Goal: Information Seeking & Learning: Learn about a topic

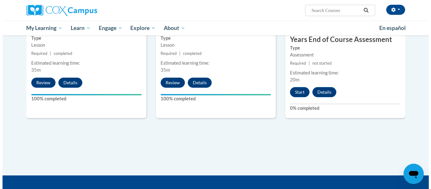
scroll to position [587, 0]
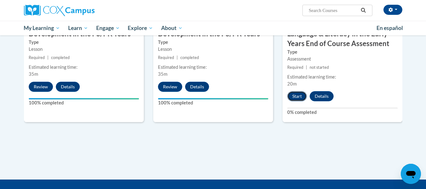
click at [289, 93] on button "Start" at bounding box center [297, 96] width 20 height 10
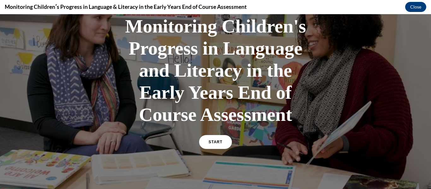
scroll to position [63, 0]
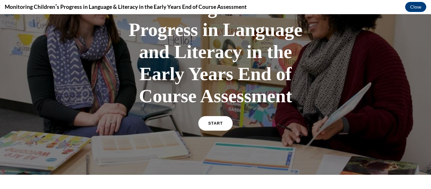
click at [212, 124] on span "START" at bounding box center [215, 123] width 14 height 5
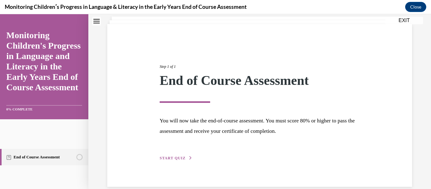
scroll to position [49, 0]
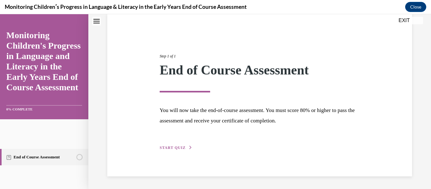
click at [170, 146] on span "START QUIZ" at bounding box center [172, 147] width 26 height 4
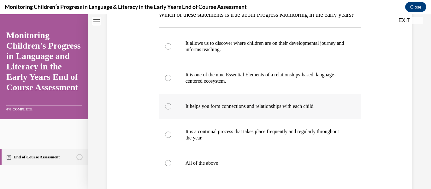
scroll to position [143, 0]
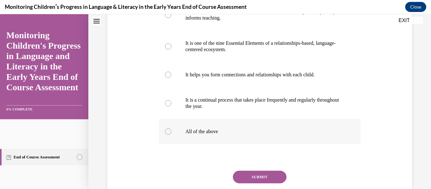
click at [176, 144] on label "All of the above" at bounding box center [260, 131] width 202 height 25
click at [171, 135] on input "All of the above" at bounding box center [168, 131] width 6 height 6
radio input "true"
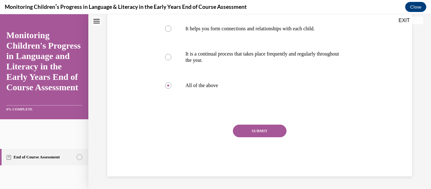
click at [256, 129] on button "SUBMIT" at bounding box center [260, 130] width 54 height 13
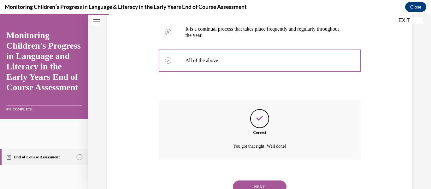
scroll to position [253, 0]
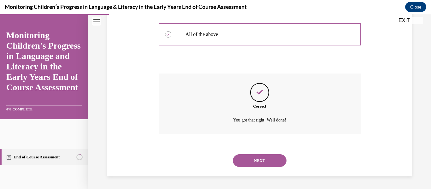
click at [261, 156] on button "NEXT" at bounding box center [260, 160] width 54 height 13
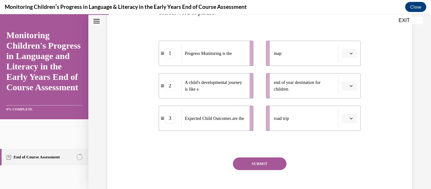
scroll to position [158, 0]
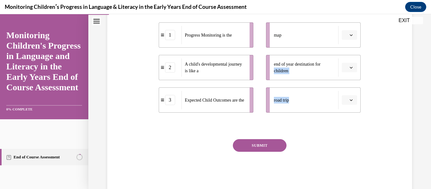
drag, startPoint x: 289, startPoint y: 101, endPoint x: 260, endPoint y: 78, distance: 37.7
click at [260, 78] on ul "map end of year destination for children road trip" at bounding box center [309, 67] width 101 height 90
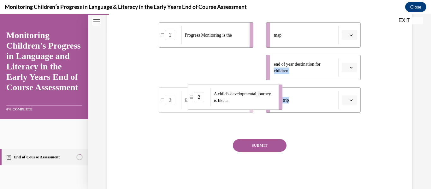
drag, startPoint x: 235, startPoint y: 62, endPoint x: 269, endPoint y: 98, distance: 49.3
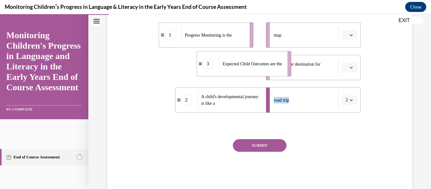
drag, startPoint x: 240, startPoint y: 75, endPoint x: 281, endPoint y: 72, distance: 41.4
click at [281, 71] on div "Expected Child Outcomes are the" at bounding box center [251, 64] width 64 height 18
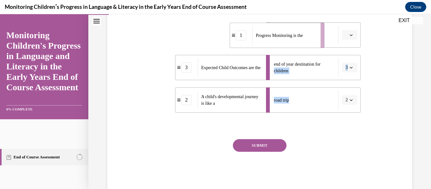
drag, startPoint x: 200, startPoint y: 39, endPoint x: 261, endPoint y: 34, distance: 61.0
click at [261, 34] on div "Progress Monitoring is the" at bounding box center [284, 35] width 64 height 18
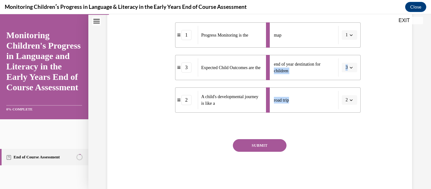
click at [261, 143] on button "SUBMIT" at bounding box center [260, 145] width 54 height 13
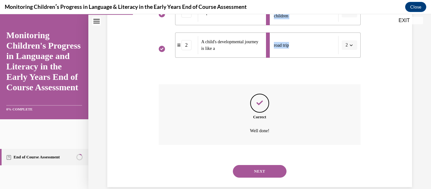
scroll to position [223, 0]
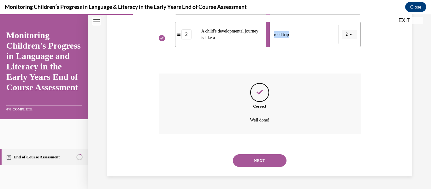
click at [236, 157] on button "NEXT" at bounding box center [260, 160] width 54 height 13
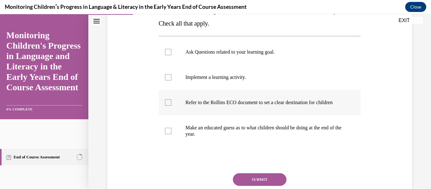
scroll to position [126, 0]
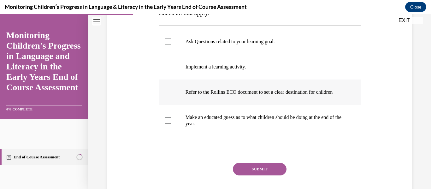
click at [199, 95] on p "Refer to the Rollins ECO document to set a clear destination for children" at bounding box center [264, 92] width 159 height 6
click at [171, 95] on input "Refer to the Rollins ECO document to set a clear destination for children" at bounding box center [168, 92] width 6 height 6
checkbox input "true"
click at [186, 127] on p "Make an educated guess as to what children should be doing at the end of the ye…" at bounding box center [264, 120] width 159 height 13
click at [171, 124] on input "Make an educated guess as to what children should be doing at the end of the ye…" at bounding box center [168, 120] width 6 height 6
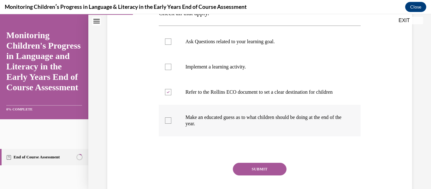
checkbox input "true"
click at [269, 175] on button "SUBMIT" at bounding box center [260, 169] width 54 height 13
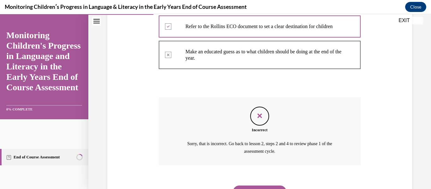
scroll to position [229, 0]
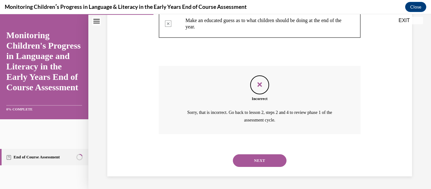
click at [256, 169] on div "NEXT" at bounding box center [260, 160] width 202 height 25
click at [261, 159] on button "NEXT" at bounding box center [260, 160] width 54 height 13
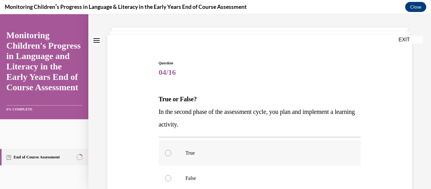
scroll to position [63, 0]
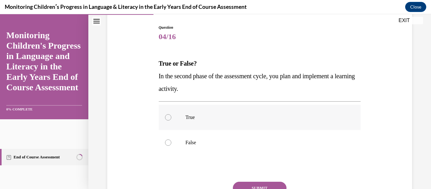
click at [199, 112] on label "True" at bounding box center [260, 117] width 202 height 25
click at [171, 114] on input "True" at bounding box center [168, 117] width 6 height 6
radio input "true"
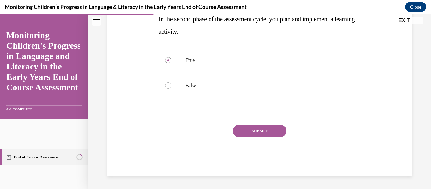
click at [250, 128] on button "SUBMIT" at bounding box center [260, 130] width 54 height 13
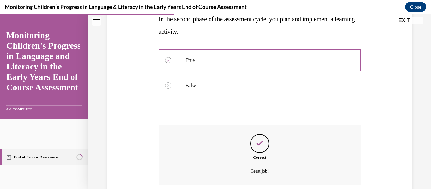
scroll to position [171, 0]
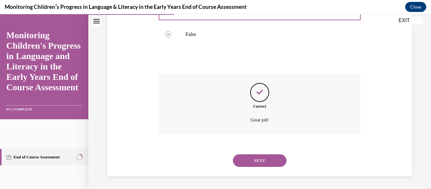
click at [246, 162] on button "NEXT" at bounding box center [260, 160] width 54 height 13
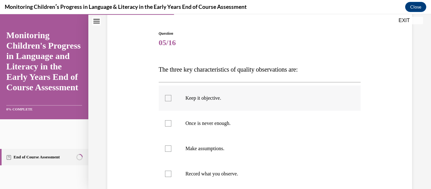
scroll to position [63, 0]
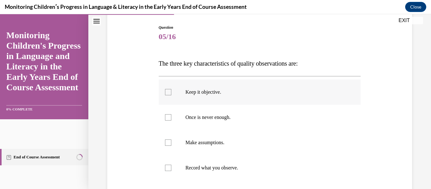
click at [206, 88] on label "Keep it objective." at bounding box center [260, 91] width 202 height 25
click at [171, 89] on input "Keep it objective." at bounding box center [168, 92] width 6 height 6
click at [198, 93] on p "Keep it objective." at bounding box center [264, 92] width 159 height 6
click at [171, 93] on input "Keep it objective." at bounding box center [168, 92] width 6 height 6
click at [198, 93] on p "Keep it objective." at bounding box center [264, 92] width 159 height 6
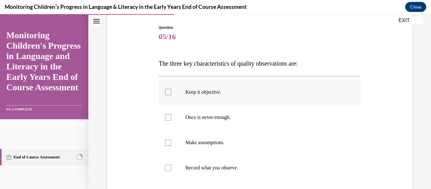
click at [171, 93] on input "Keep it objective." at bounding box center [168, 92] width 6 height 6
checkbox input "true"
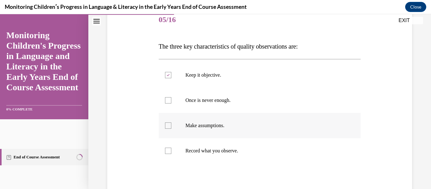
scroll to position [95, 0]
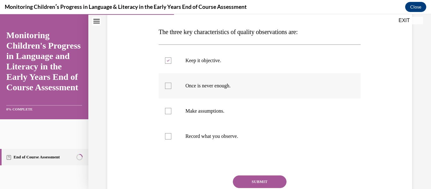
click at [196, 86] on p "Once is never enough." at bounding box center [264, 86] width 159 height 6
click at [171, 86] on input "Once is never enough." at bounding box center [168, 86] width 6 height 6
checkbox input "true"
click at [194, 137] on p "Record what you observe." at bounding box center [264, 136] width 159 height 6
click at [171, 137] on input "Record what you observe." at bounding box center [168, 136] width 6 height 6
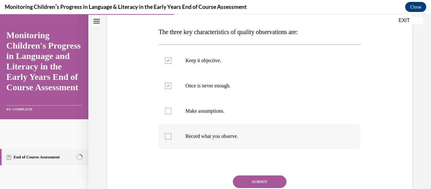
checkbox input "true"
click at [246, 179] on button "SUBMIT" at bounding box center [260, 181] width 54 height 13
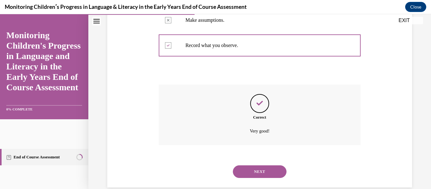
scroll to position [196, 0]
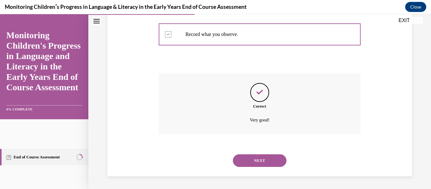
click at [273, 160] on button "NEXT" at bounding box center [260, 160] width 54 height 13
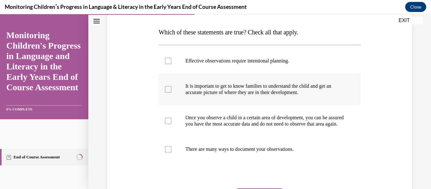
scroll to position [95, 0]
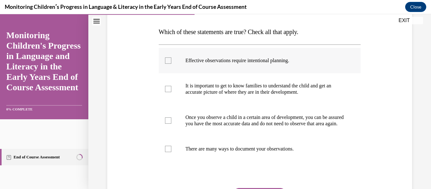
click at [228, 65] on label "Effective observations require intentional planning." at bounding box center [260, 60] width 202 height 25
click at [171, 64] on input "Effective observations require intentional planning." at bounding box center [168, 60] width 6 height 6
checkbox input "true"
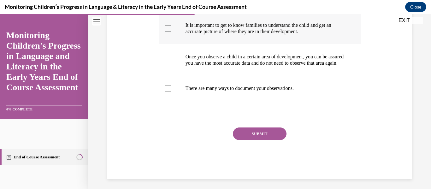
scroll to position [158, 0]
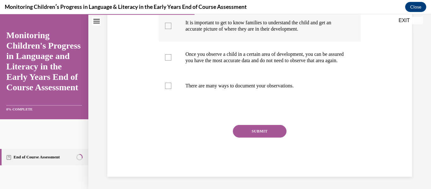
click at [232, 18] on label "It is important to get to know families to understand the child and get an accu…" at bounding box center [260, 26] width 202 height 32
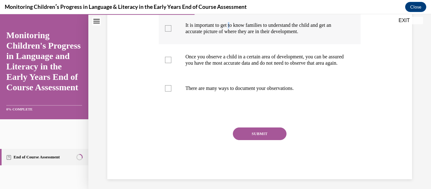
click at [164, 26] on label "It is important to get to know families to understand the child and get an accu…" at bounding box center [260, 29] width 202 height 32
click at [165, 26] on input "It is important to get to know families to understand the child and get an accu…" at bounding box center [168, 28] width 6 height 6
checkbox input "true"
click at [187, 91] on p "There are many ways to document your observations." at bounding box center [264, 88] width 159 height 6
click at [171, 91] on input "There are many ways to document your observations." at bounding box center [168, 88] width 6 height 6
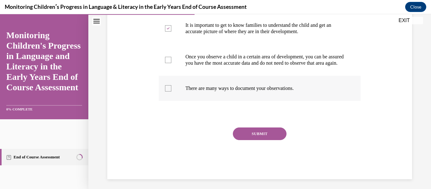
checkbox input "true"
click at [243, 140] on button "SUBMIT" at bounding box center [260, 133] width 54 height 13
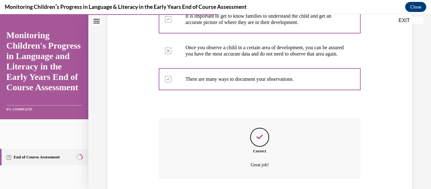
scroll to position [215, 0]
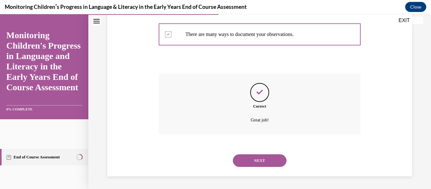
click at [243, 163] on button "NEXT" at bounding box center [260, 160] width 54 height 13
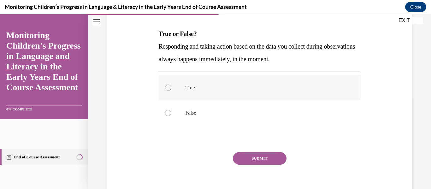
scroll to position [95, 0]
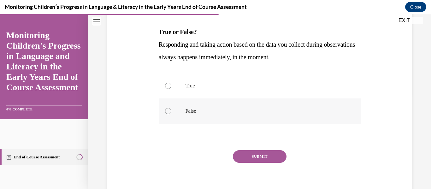
click at [195, 109] on p "False" at bounding box center [264, 111] width 159 height 6
click at [171, 109] on input "False" at bounding box center [168, 111] width 6 height 6
radio input "true"
click at [237, 152] on button "SUBMIT" at bounding box center [260, 156] width 54 height 13
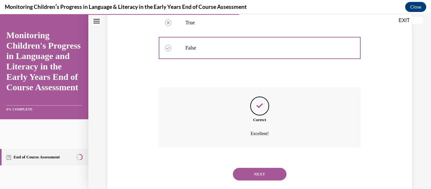
scroll to position [171, 0]
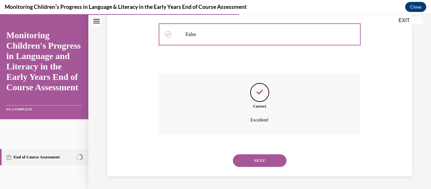
click at [260, 158] on button "NEXT" at bounding box center [260, 160] width 54 height 13
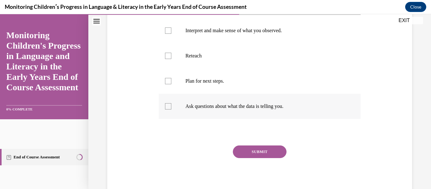
scroll to position [126, 0]
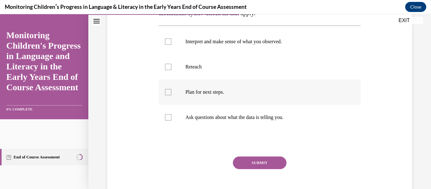
click at [233, 95] on label "Plan for next steps." at bounding box center [260, 91] width 202 height 25
click at [171, 95] on input "Plan for next steps." at bounding box center [168, 92] width 6 height 6
checkbox input "true"
click at [219, 46] on label "Interpret and make sense of what you observed." at bounding box center [260, 41] width 202 height 25
click at [171, 45] on input "Interpret and make sense of what you observed." at bounding box center [168, 41] width 6 height 6
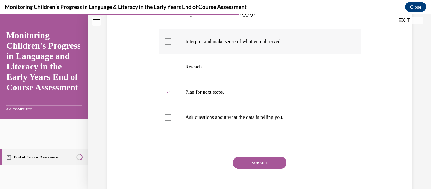
checkbox input "true"
click at [256, 118] on p "Ask questions about what the data is telling you." at bounding box center [264, 117] width 159 height 6
click at [171, 118] on input "Ask questions about what the data is telling you." at bounding box center [168, 117] width 6 height 6
checkbox input "true"
click at [247, 164] on button "SUBMIT" at bounding box center [260, 162] width 54 height 13
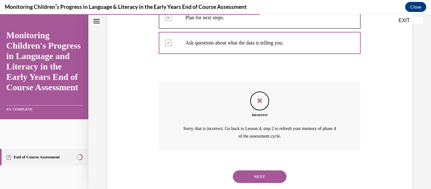
scroll to position [217, 0]
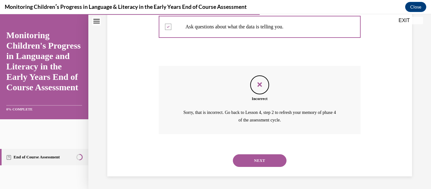
click at [256, 159] on button "NEXT" at bounding box center [260, 160] width 54 height 13
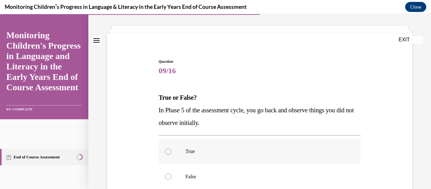
scroll to position [63, 0]
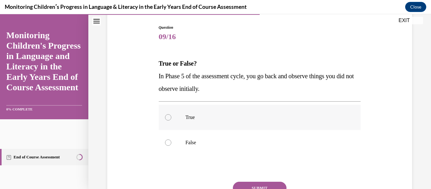
click at [182, 116] on label "True" at bounding box center [260, 117] width 202 height 25
click at [171, 116] on input "True" at bounding box center [168, 117] width 6 height 6
radio input "true"
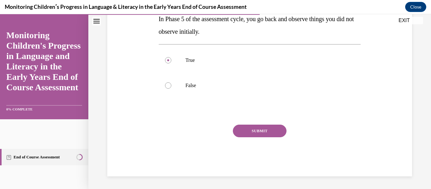
click at [273, 136] on button "SUBMIT" at bounding box center [260, 130] width 54 height 13
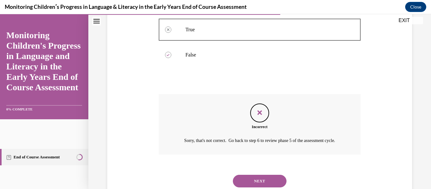
scroll to position [179, 0]
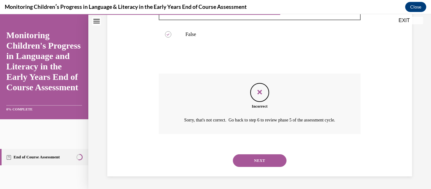
click at [255, 158] on button "NEXT" at bounding box center [260, 160] width 54 height 13
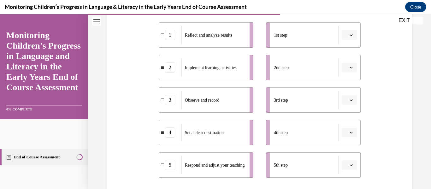
scroll to position [117, 0]
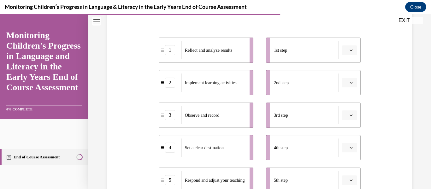
click at [345, 53] on span "Please select an option" at bounding box center [346, 50] width 2 height 6
click at [340, 116] on div "4" at bounding box center [345, 114] width 16 height 13
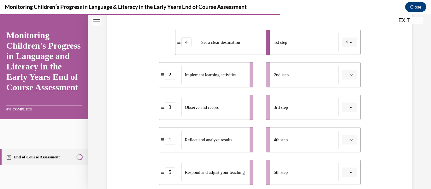
scroll to position [149, 0]
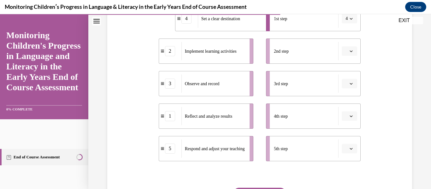
click at [350, 84] on button "button" at bounding box center [348, 83] width 15 height 9
click at [341, 133] on div "3" at bounding box center [345, 135] width 16 height 13
click at [348, 54] on button "button" at bounding box center [348, 50] width 15 height 9
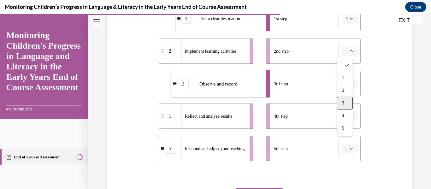
click at [345, 105] on div "3" at bounding box center [345, 103] width 16 height 13
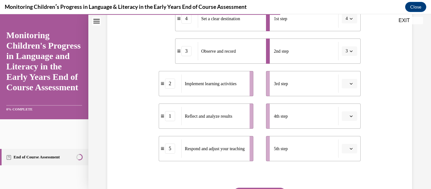
click at [349, 83] on icon "button" at bounding box center [350, 83] width 3 height 3
click at [341, 124] on div "2" at bounding box center [345, 123] width 16 height 13
click at [348, 113] on button "button" at bounding box center [348, 115] width 15 height 9
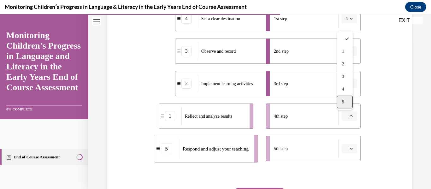
click at [346, 102] on div "5" at bounding box center [345, 101] width 16 height 13
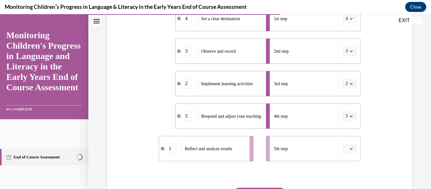
click at [349, 153] on li "5th step" at bounding box center [313, 148] width 95 height 25
click at [349, 147] on span "button" at bounding box center [351, 148] width 4 height 4
click at [349, 88] on div "1" at bounding box center [345, 84] width 16 height 13
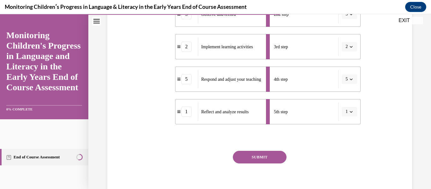
scroll to position [212, 0]
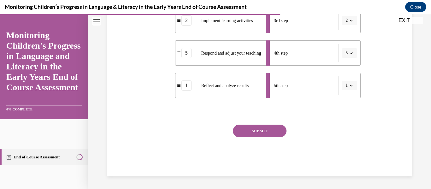
click at [241, 130] on button "SUBMIT" at bounding box center [260, 130] width 54 height 13
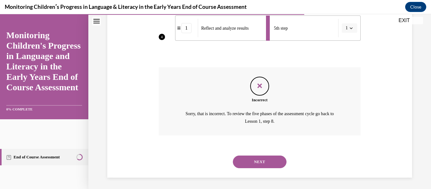
scroll to position [270, 0]
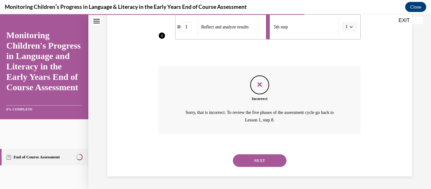
drag, startPoint x: 257, startPoint y: 174, endPoint x: 259, endPoint y: 160, distance: 14.4
click at [257, 173] on div "SUBMIT NEXT" at bounding box center [260, 159] width 202 height 33
click at [259, 160] on button "NEXT" at bounding box center [260, 160] width 54 height 13
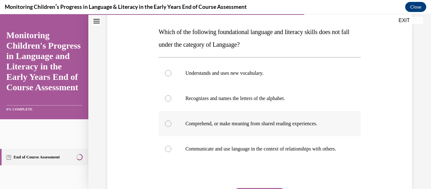
click at [227, 118] on label "Comprehend, or make meaning from shared reading experiences." at bounding box center [260, 123] width 202 height 25
click at [171, 120] on input "Comprehend, or make meaning from shared reading experiences." at bounding box center [168, 123] width 6 height 6
radio input "true"
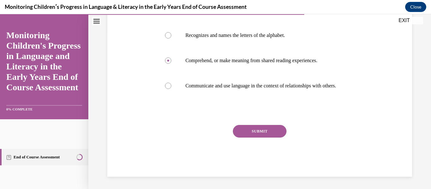
click at [257, 137] on button "SUBMIT" at bounding box center [260, 131] width 54 height 13
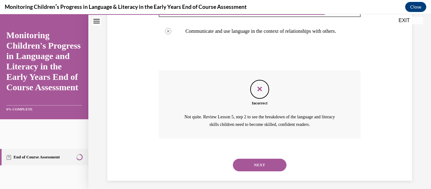
scroll to position [223, 0]
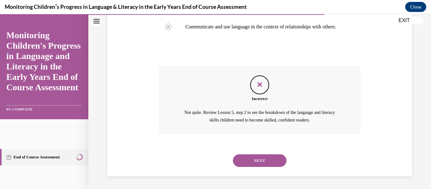
click at [271, 162] on button "NEXT" at bounding box center [260, 160] width 54 height 13
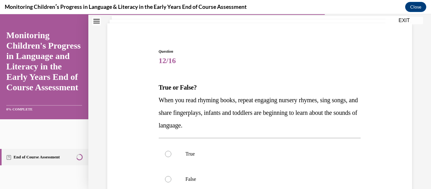
scroll to position [95, 0]
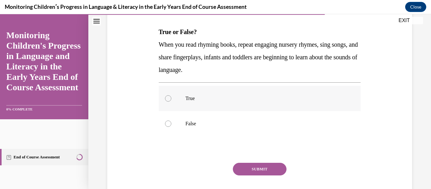
click at [211, 97] on p "True" at bounding box center [264, 98] width 159 height 6
click at [171, 97] on input "True" at bounding box center [168, 98] width 6 height 6
radio input "true"
click at [271, 171] on button "SUBMIT" at bounding box center [260, 169] width 54 height 13
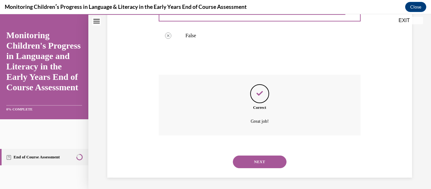
scroll to position [184, 0]
click at [259, 162] on button "NEXT" at bounding box center [260, 160] width 54 height 13
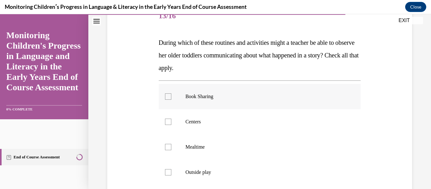
scroll to position [95, 0]
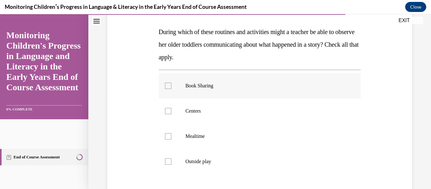
click at [206, 87] on p "Book Sharing" at bounding box center [264, 86] width 159 height 6
click at [171, 87] on input "Book Sharing" at bounding box center [168, 86] width 6 height 6
checkbox input "true"
click at [205, 107] on label "Centers" at bounding box center [260, 110] width 202 height 25
click at [171, 108] on input "Centers" at bounding box center [168, 111] width 6 height 6
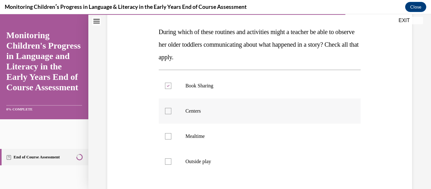
checkbox input "true"
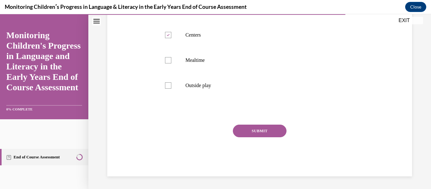
click at [265, 134] on button "SUBMIT" at bounding box center [260, 130] width 54 height 13
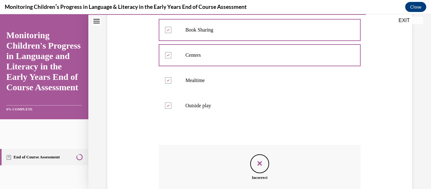
scroll to position [229, 0]
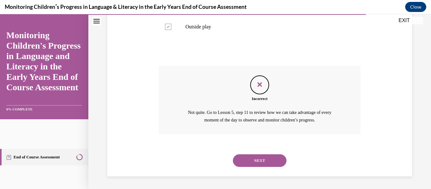
click at [282, 165] on div "NEXT" at bounding box center [260, 160] width 202 height 25
click at [278, 160] on button "NEXT" at bounding box center [260, 160] width 54 height 13
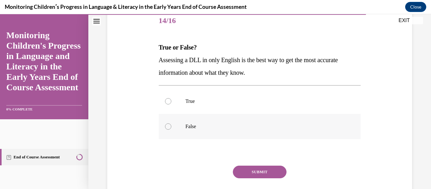
scroll to position [95, 0]
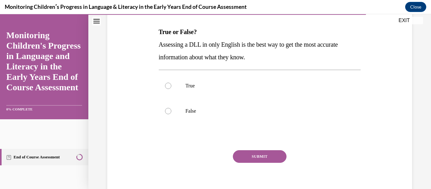
click at [215, 128] on div "Question 14/16 True or False? Assessing a DLL in only English is the best way t…" at bounding box center [260, 97] width 202 height 209
click at [221, 114] on label "False" at bounding box center [260, 110] width 202 height 25
click at [171, 114] on input "False" at bounding box center [168, 111] width 6 height 6
radio input "true"
click at [269, 158] on button "SUBMIT" at bounding box center [260, 156] width 54 height 13
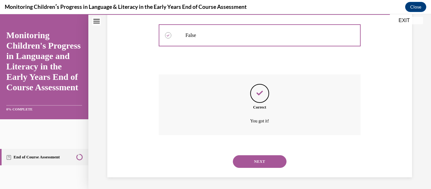
scroll to position [171, 0]
click at [252, 159] on button "NEXT" at bounding box center [260, 160] width 54 height 13
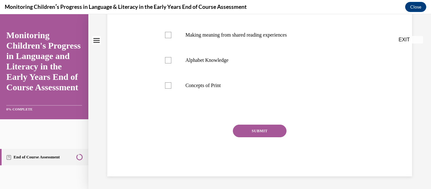
scroll to position [0, 0]
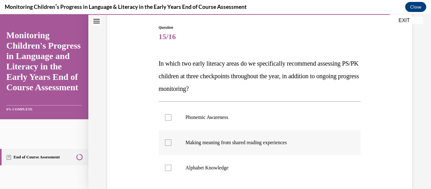
click at [239, 141] on p "Making meaning from shared reading experiences" at bounding box center [264, 142] width 159 height 6
click at [171, 141] on input "Making meaning from shared reading experiences" at bounding box center [168, 142] width 6 height 6
checkbox input "true"
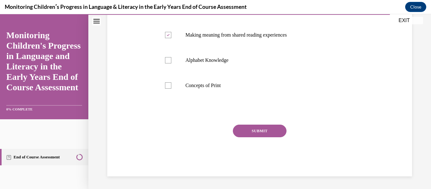
click at [253, 136] on button "SUBMIT" at bounding box center [260, 130] width 54 height 13
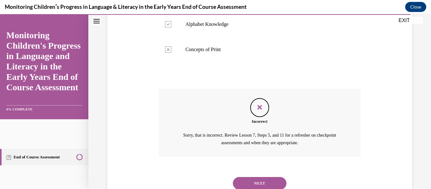
scroll to position [229, 0]
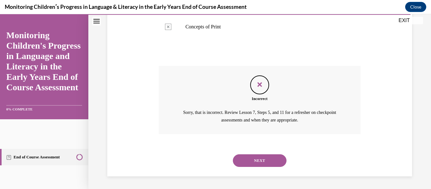
click at [245, 153] on div "NEXT" at bounding box center [260, 160] width 202 height 25
click at [247, 163] on button "NEXT" at bounding box center [260, 160] width 54 height 13
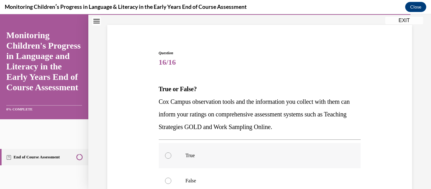
scroll to position [95, 0]
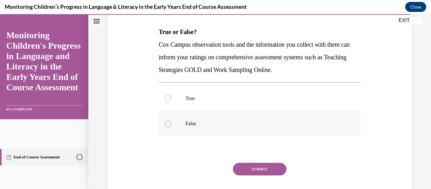
click at [210, 122] on p "False" at bounding box center [264, 123] width 159 height 6
click at [171, 122] on input "False" at bounding box center [168, 123] width 6 height 6
radio input "true"
click at [255, 174] on button "SUBMIT" at bounding box center [260, 169] width 54 height 13
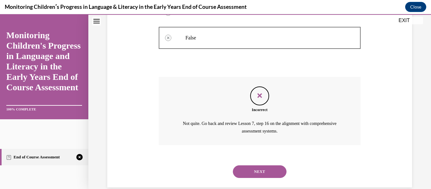
scroll to position [191, 0]
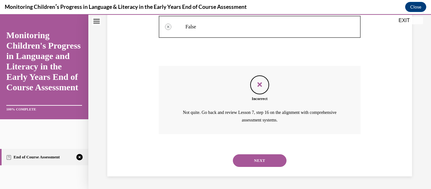
click at [246, 171] on div "NEXT" at bounding box center [260, 160] width 202 height 25
click at [253, 163] on button "NEXT" at bounding box center [260, 160] width 54 height 13
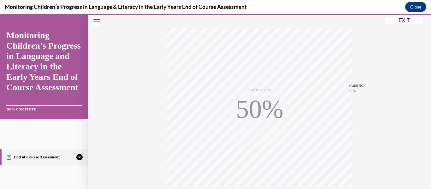
scroll to position [148, 0]
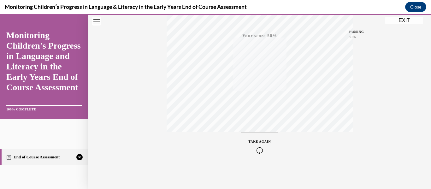
click at [263, 142] on span "TAKE AGAIN" at bounding box center [259, 141] width 22 height 3
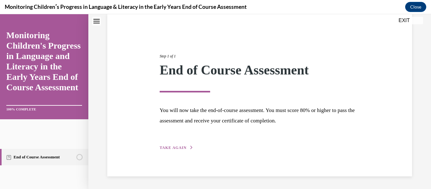
scroll to position [49, 0]
click at [167, 149] on button "TAKE AGAIN" at bounding box center [176, 148] width 34 height 6
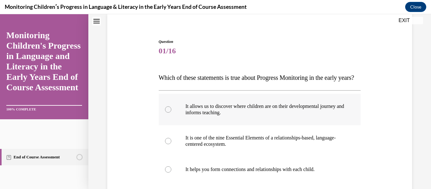
scroll to position [17, 0]
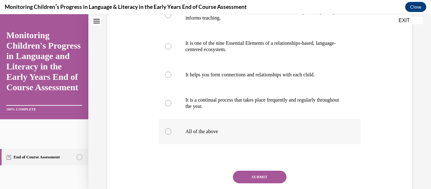
click at [199, 135] on p "All of the above" at bounding box center [264, 131] width 159 height 6
click at [171, 135] on input "All of the above" at bounding box center [168, 131] width 6 height 6
radio input "true"
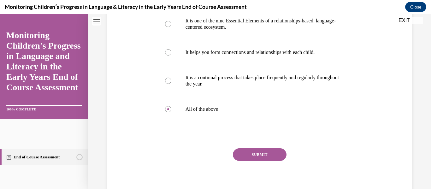
scroll to position [202, 0]
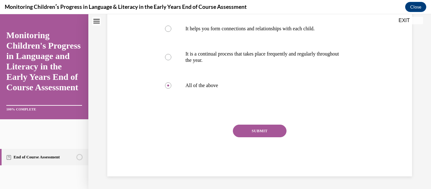
click at [274, 124] on div "Question 01/16 Which of these statements is true about Progress Monitoring in t…" at bounding box center [260, 37] width 202 height 278
click at [273, 130] on button "SUBMIT" at bounding box center [260, 130] width 54 height 13
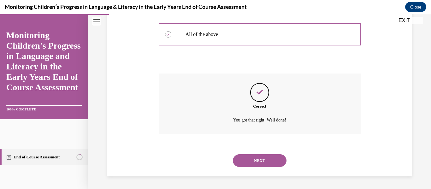
scroll to position [253, 0]
click at [247, 157] on button "NEXT" at bounding box center [260, 160] width 54 height 13
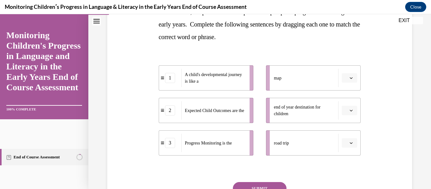
scroll to position [126, 0]
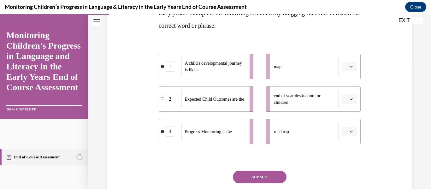
click at [344, 66] on button "button" at bounding box center [348, 66] width 15 height 9
click at [340, 93] on div "1" at bounding box center [345, 93] width 16 height 13
click at [349, 101] on button "button" at bounding box center [348, 98] width 15 height 9
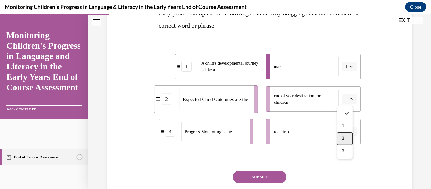
click at [346, 136] on div "2" at bounding box center [345, 138] width 16 height 13
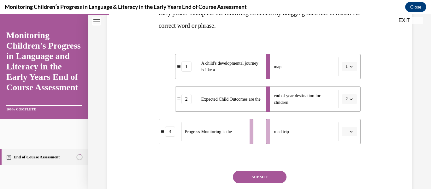
click at [349, 65] on icon "button" at bounding box center [350, 66] width 3 height 3
click at [338, 118] on div "3" at bounding box center [343, 118] width 16 height 13
click at [349, 128] on button "button" at bounding box center [348, 131] width 15 height 9
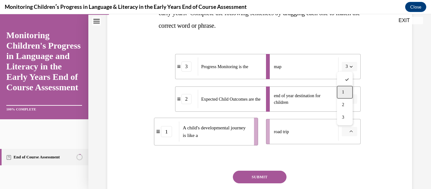
click at [339, 96] on div "1" at bounding box center [345, 92] width 16 height 13
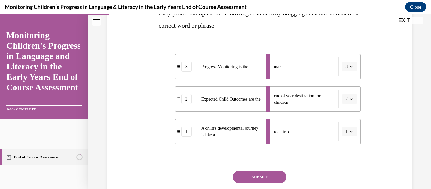
click at [257, 175] on button "SUBMIT" at bounding box center [260, 177] width 54 height 13
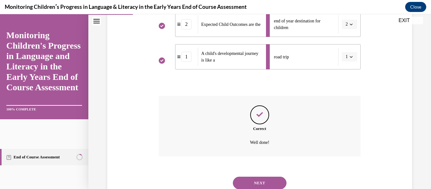
scroll to position [223, 0]
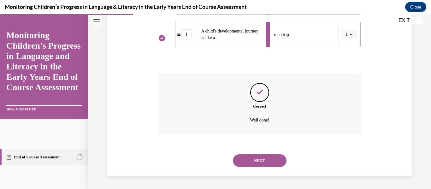
click at [266, 157] on button "NEXT" at bounding box center [260, 160] width 54 height 13
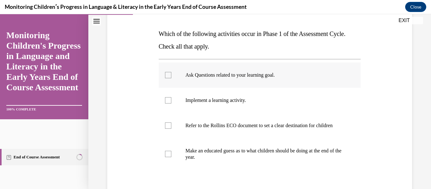
scroll to position [95, 0]
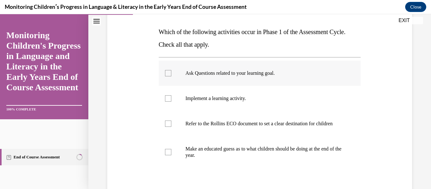
click at [222, 73] on p "Ask Questions related to your learning goal." at bounding box center [264, 73] width 159 height 6
click at [171, 73] on input "Ask Questions related to your learning goal." at bounding box center [168, 73] width 6 height 6
checkbox input "true"
click at [197, 121] on p "Refer to the Rollins ECO document to set a clear destination for children" at bounding box center [264, 123] width 159 height 6
click at [171, 121] on input "Refer to the Rollins ECO document to set a clear destination for children" at bounding box center [168, 123] width 6 height 6
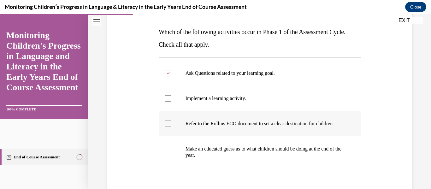
checkbox input "true"
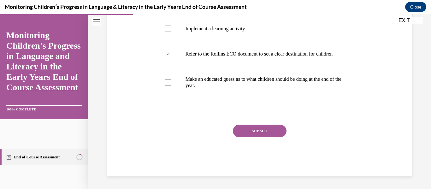
click at [258, 129] on button "SUBMIT" at bounding box center [260, 130] width 54 height 13
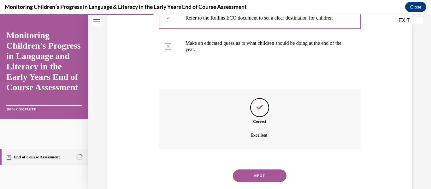
scroll to position [222, 0]
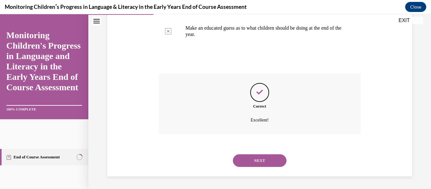
click at [251, 158] on button "NEXT" at bounding box center [260, 160] width 54 height 13
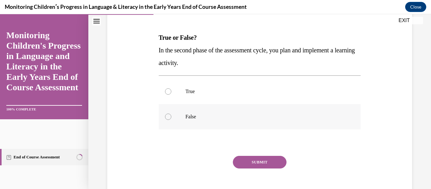
scroll to position [95, 0]
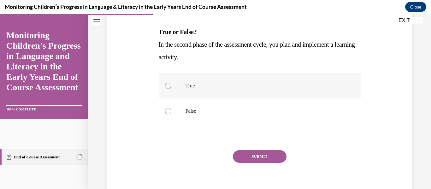
click at [206, 88] on p "True" at bounding box center [264, 86] width 159 height 6
click at [171, 88] on input "True" at bounding box center [168, 86] width 6 height 6
radio input "true"
click at [275, 158] on button "SUBMIT" at bounding box center [260, 156] width 54 height 13
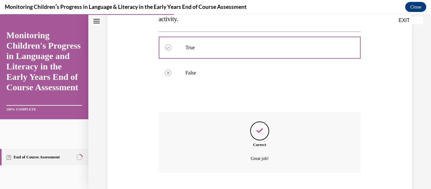
scroll to position [171, 0]
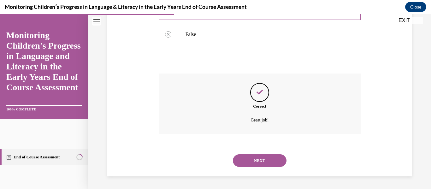
click at [267, 157] on button "NEXT" at bounding box center [260, 160] width 54 height 13
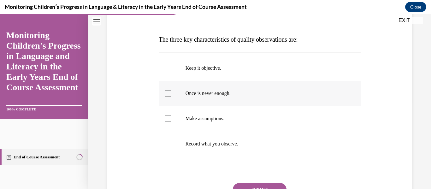
scroll to position [95, 0]
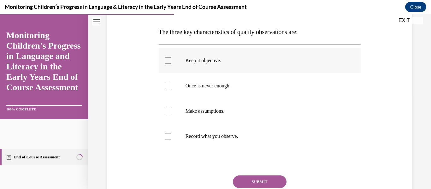
click at [194, 58] on p "Keep it objective." at bounding box center [264, 60] width 159 height 6
click at [171, 58] on input "Keep it objective." at bounding box center [168, 60] width 6 height 6
checkbox input "true"
click at [202, 135] on p "Record what you observe." at bounding box center [264, 136] width 159 height 6
click at [171, 135] on input "Record what you observe." at bounding box center [168, 136] width 6 height 6
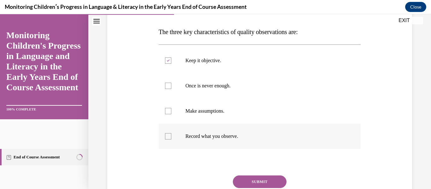
checkbox input "true"
click at [251, 180] on button "SUBMIT" at bounding box center [260, 181] width 54 height 13
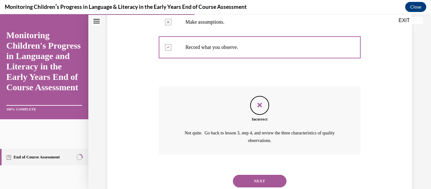
scroll to position [204, 0]
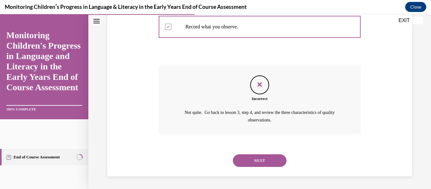
click at [258, 155] on button "NEXT" at bounding box center [260, 160] width 54 height 13
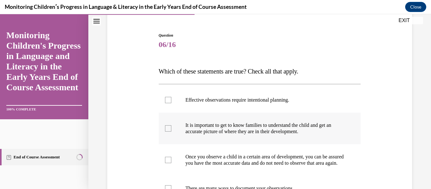
scroll to position [63, 0]
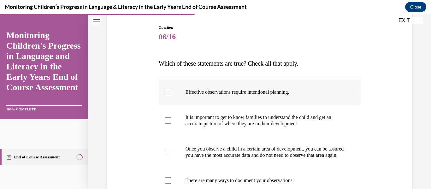
click at [206, 88] on label "Effective observations require intentional planning." at bounding box center [260, 91] width 202 height 25
click at [171, 89] on input "Effective observations require intentional planning." at bounding box center [168, 92] width 6 height 6
checkbox input "true"
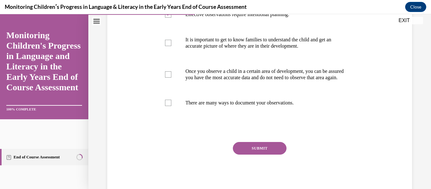
scroll to position [158, 0]
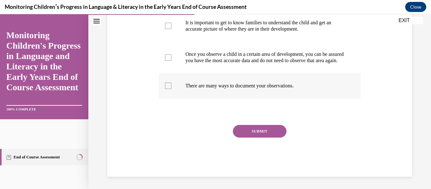
click at [229, 89] on p "There are many ways to document your observations." at bounding box center [264, 86] width 159 height 6
click at [171, 89] on input "There are many ways to document your observations." at bounding box center [168, 86] width 6 height 6
checkbox input "true"
click at [263, 137] on button "SUBMIT" at bounding box center [260, 131] width 54 height 13
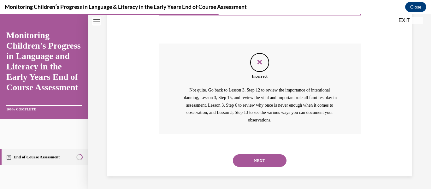
scroll to position [245, 0]
click at [275, 161] on button "NEXT" at bounding box center [260, 160] width 54 height 13
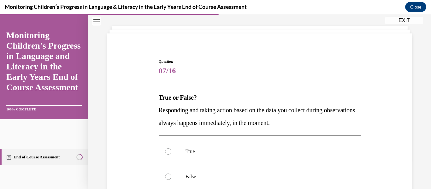
scroll to position [63, 0]
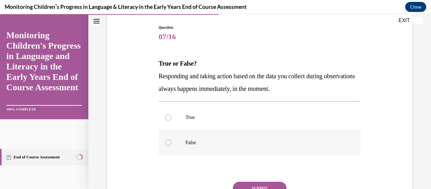
click at [183, 142] on label "False" at bounding box center [260, 142] width 202 height 25
click at [171, 142] on input "False" at bounding box center [168, 142] width 6 height 6
radio input "true"
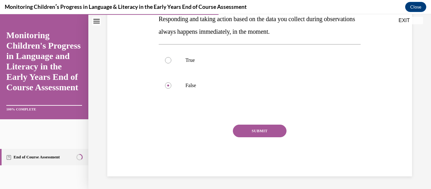
click at [262, 128] on button "SUBMIT" at bounding box center [260, 130] width 54 height 13
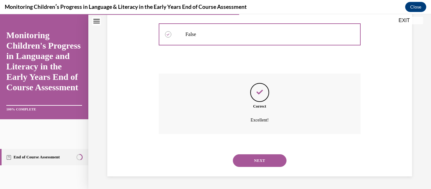
scroll to position [171, 0]
click at [275, 167] on div "NEXT" at bounding box center [260, 160] width 202 height 25
click at [273, 164] on button "NEXT" at bounding box center [260, 160] width 54 height 13
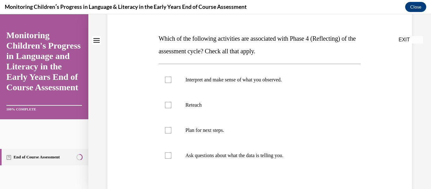
scroll to position [95, 0]
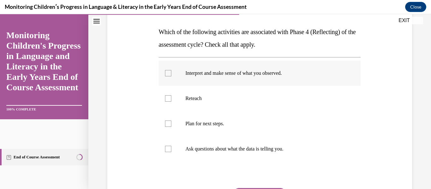
click at [209, 75] on p "Interpret and make sense of what you observed." at bounding box center [264, 73] width 159 height 6
click at [171, 75] on input "Interpret and make sense of what you observed." at bounding box center [168, 73] width 6 height 6
checkbox input "true"
click at [223, 144] on label "Ask questions about what the data is telling you." at bounding box center [260, 148] width 202 height 25
click at [171, 146] on input "Ask questions about what the data is telling you." at bounding box center [168, 149] width 6 height 6
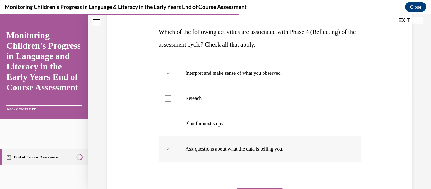
click at [223, 147] on p "Ask questions about what the data is telling you." at bounding box center [264, 149] width 159 height 6
click at [171, 147] on input "Ask questions about what the data is telling you." at bounding box center [168, 149] width 6 height 6
click at [223, 147] on p "Ask questions about what the data is telling you." at bounding box center [264, 149] width 159 height 6
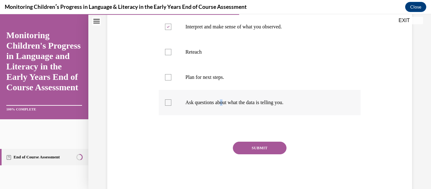
scroll to position [158, 0]
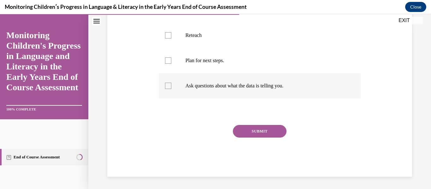
click at [179, 88] on label "Ask questions about what the data is telling you." at bounding box center [260, 85] width 202 height 25
click at [171, 88] on input "Ask questions about what the data is telling you." at bounding box center [168, 86] width 6 height 6
checkbox input "true"
click at [221, 60] on p "Plan for next steps." at bounding box center [264, 60] width 159 height 6
click at [171, 60] on input "Plan for next steps." at bounding box center [168, 60] width 6 height 6
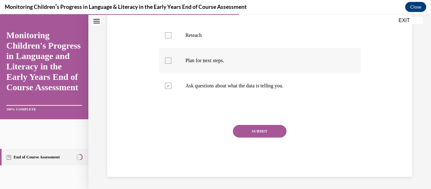
checkbox input "true"
click at [251, 129] on button "SUBMIT" at bounding box center [260, 131] width 54 height 13
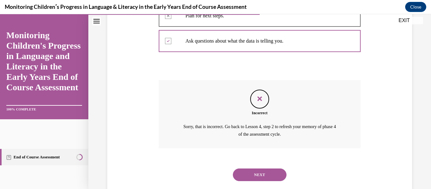
scroll to position [217, 0]
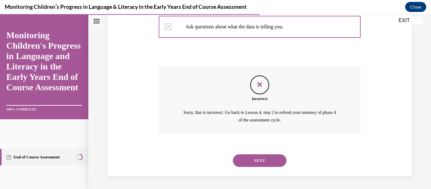
click at [270, 153] on div "NEXT" at bounding box center [260, 160] width 202 height 25
click at [269, 158] on button "NEXT" at bounding box center [260, 160] width 54 height 13
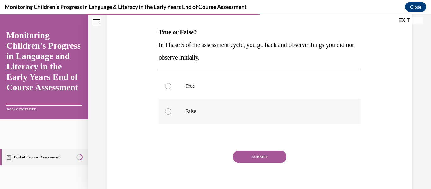
scroll to position [95, 0]
click at [219, 87] on p "True" at bounding box center [264, 86] width 159 height 6
click at [171, 87] on input "True" at bounding box center [168, 86] width 6 height 6
radio input "true"
click at [243, 153] on button "SUBMIT" at bounding box center [260, 156] width 54 height 13
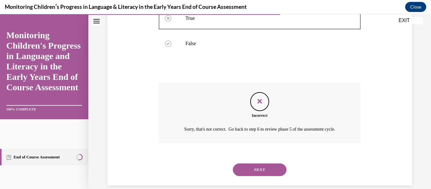
scroll to position [179, 0]
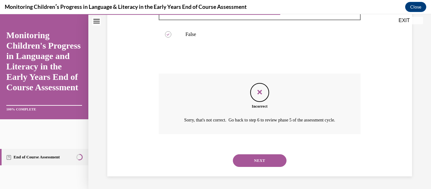
click at [256, 157] on button "NEXT" at bounding box center [260, 160] width 54 height 13
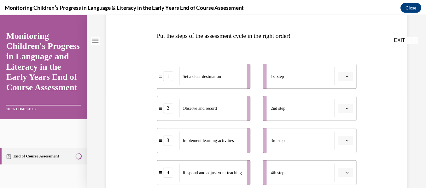
scroll to position [95, 0]
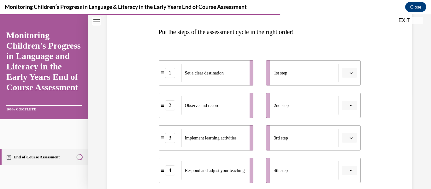
click at [409, 23] on button "EXIT" at bounding box center [404, 21] width 38 height 8
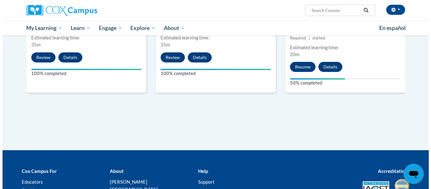
scroll to position [619, 0]
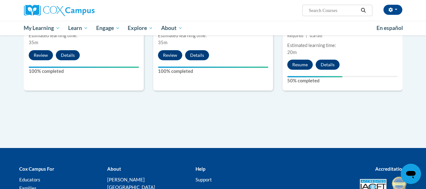
click at [301, 59] on div "9 Monitoring Childrenʹs Progress in Language & Literacy in the Early Years End …" at bounding box center [342, 4] width 120 height 173
click at [300, 66] on button "Resume" at bounding box center [300, 65] width 26 height 10
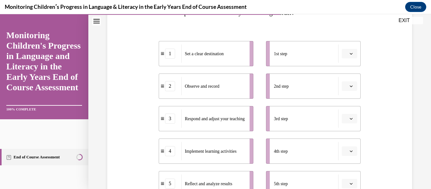
scroll to position [114, 0]
click at [350, 53] on button "button" at bounding box center [348, 53] width 15 height 9
click at [340, 79] on div "1" at bounding box center [345, 80] width 16 height 13
click at [349, 86] on icon "button" at bounding box center [350, 85] width 3 height 3
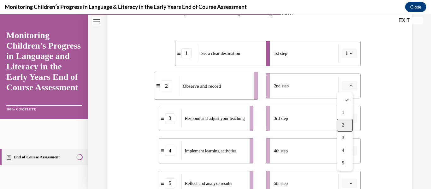
click at [341, 125] on div "2" at bounding box center [345, 125] width 16 height 13
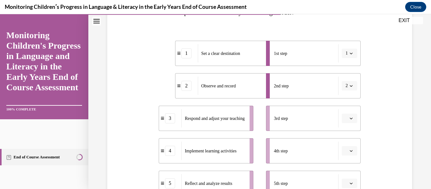
click at [351, 116] on button "button" at bounding box center [348, 117] width 15 height 9
click at [348, 78] on div "3" at bounding box center [345, 78] width 16 height 13
click at [345, 148] on span "Please select an option" at bounding box center [346, 150] width 2 height 6
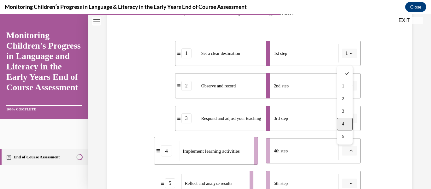
click at [345, 121] on div "4" at bounding box center [345, 124] width 16 height 13
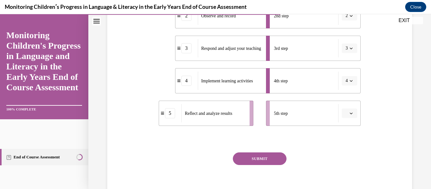
scroll to position [209, 0]
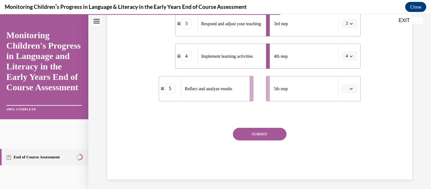
click at [349, 90] on span "button" at bounding box center [351, 88] width 4 height 4
click at [350, 169] on div "5" at bounding box center [345, 165] width 16 height 13
click at [241, 131] on button "SUBMIT" at bounding box center [260, 134] width 54 height 13
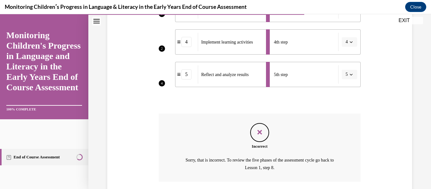
scroll to position [270, 0]
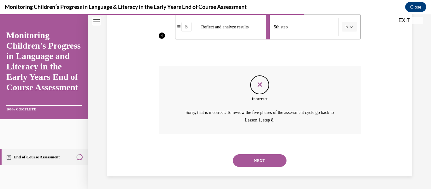
click at [265, 157] on button "NEXT" at bounding box center [260, 160] width 54 height 13
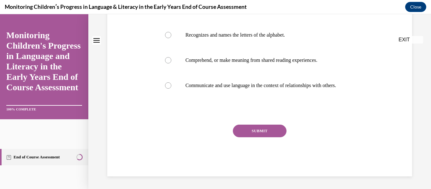
scroll to position [0, 0]
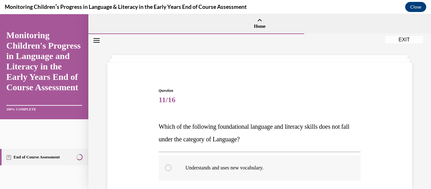
click at [252, 160] on label "Understands and uses new vocabulary." at bounding box center [260, 167] width 202 height 25
click at [171, 165] on input "Understands and uses new vocabulary." at bounding box center [168, 168] width 6 height 6
radio input "true"
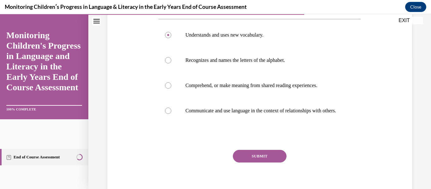
click at [263, 159] on button "SUBMIT" at bounding box center [260, 156] width 54 height 13
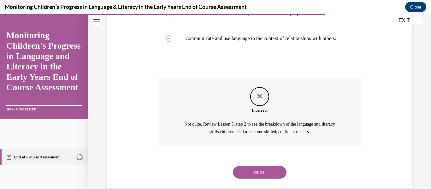
scroll to position [223, 0]
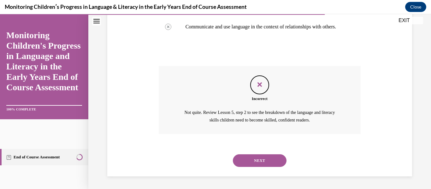
click at [262, 165] on button "NEXT" at bounding box center [260, 160] width 54 height 13
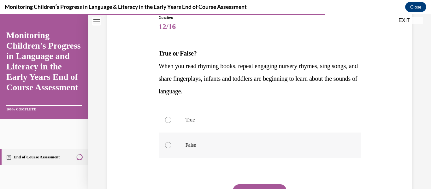
scroll to position [133, 0]
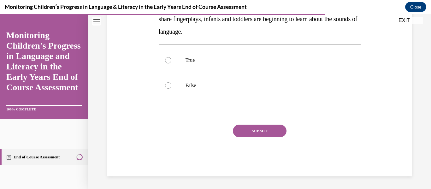
click at [253, 136] on button "SUBMIT" at bounding box center [260, 130] width 54 height 13
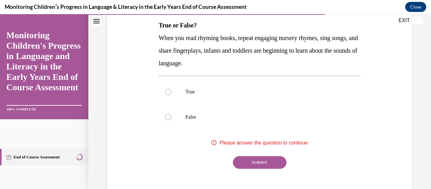
click at [264, 171] on div "SUBMIT" at bounding box center [260, 172] width 202 height 32
click at [267, 166] on button "SUBMIT" at bounding box center [260, 162] width 54 height 13
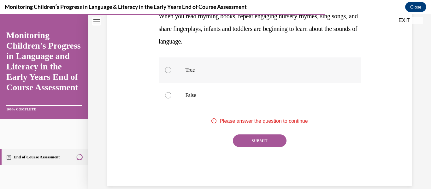
scroll to position [133, 0]
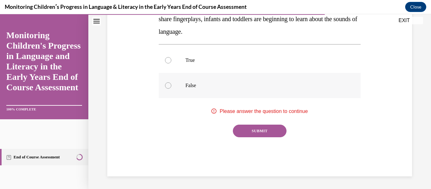
click at [198, 95] on label "False" at bounding box center [260, 85] width 202 height 25
click at [171, 89] on input "False" at bounding box center [168, 85] width 6 height 6
radio input "true"
click at [254, 120] on div "Question 12/16 True or False? When you read rhyming books, repeat engaging nurs…" at bounding box center [260, 65] width 202 height 221
click at [252, 123] on div "Question 12/16 True or False? When you read rhyming books, repeat engaging nurs…" at bounding box center [260, 65] width 202 height 221
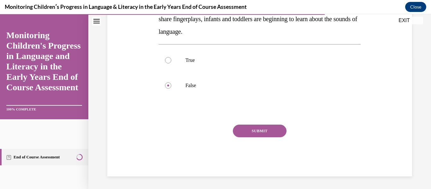
drag, startPoint x: 264, startPoint y: 140, endPoint x: 267, endPoint y: 136, distance: 5.4
click at [265, 139] on div "SUBMIT" at bounding box center [260, 140] width 202 height 32
click at [268, 134] on button "SUBMIT" at bounding box center [260, 130] width 54 height 13
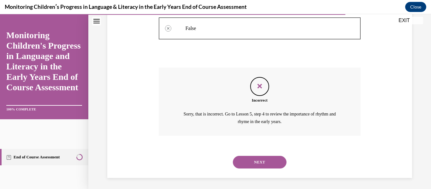
scroll to position [191, 0]
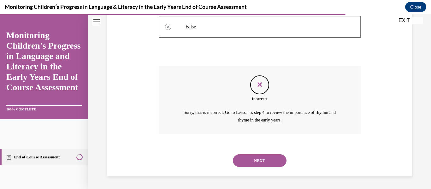
click at [265, 157] on button "NEXT" at bounding box center [260, 160] width 54 height 13
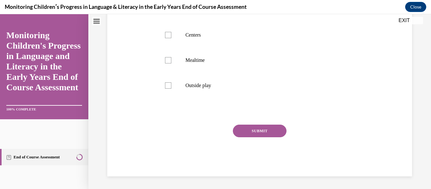
scroll to position [0, 0]
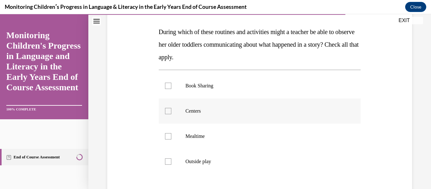
click at [208, 116] on label "Centers" at bounding box center [260, 110] width 202 height 25
click at [171, 114] on input "Centers" at bounding box center [168, 111] width 6 height 6
checkbox input "true"
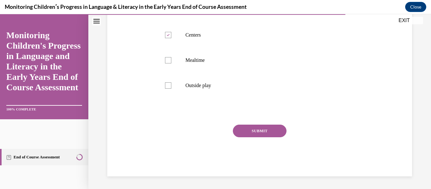
click at [268, 127] on button "SUBMIT" at bounding box center [260, 130] width 54 height 13
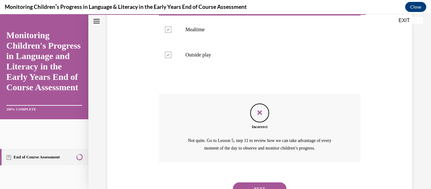
scroll to position [229, 0]
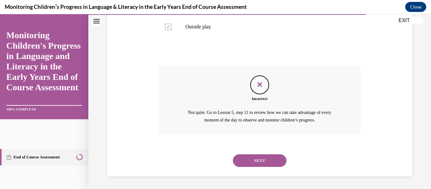
click at [256, 159] on button "NEXT" at bounding box center [260, 160] width 54 height 13
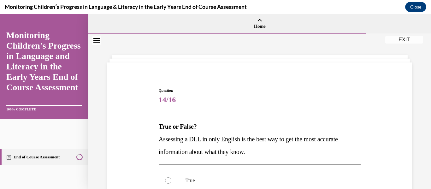
scroll to position [95, 0]
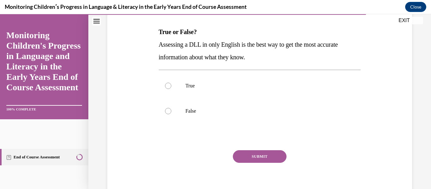
click at [219, 127] on div "Question 14/16 True or False? Assessing a DLL in only English is the best way t…" at bounding box center [260, 97] width 202 height 209
click at [221, 112] on p "False" at bounding box center [264, 111] width 159 height 6
click at [171, 112] on input "False" at bounding box center [168, 111] width 6 height 6
radio input "true"
click at [254, 159] on button "SUBMIT" at bounding box center [260, 156] width 54 height 13
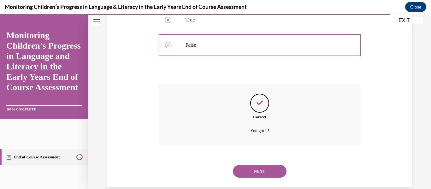
scroll to position [171, 0]
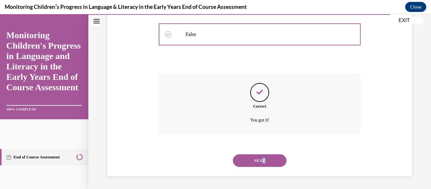
click at [260, 165] on div "Question 14/16 True or False? Assessing a DLL in only English is the best way t…" at bounding box center [259, 26] width 342 height 326
click at [261, 161] on button "NEXT" at bounding box center [260, 160] width 54 height 13
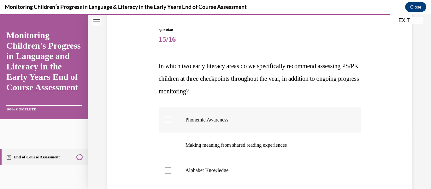
scroll to position [63, 0]
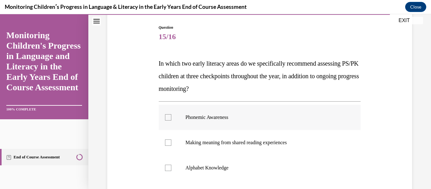
click at [188, 129] on label "Phonemic Awareness" at bounding box center [260, 117] width 202 height 25
click at [171, 120] on input "Phonemic Awareness" at bounding box center [168, 117] width 6 height 6
checkbox input "true"
drag, startPoint x: 203, startPoint y: 105, endPoint x: 204, endPoint y: 109, distance: 4.5
click at [203, 105] on div "Phonemic Awareness Making meaning from shared reading experiences Alphabet Know…" at bounding box center [260, 154] width 202 height 107
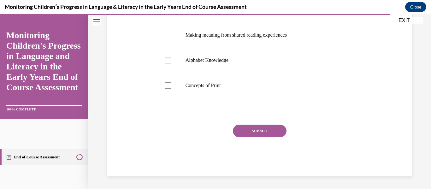
click at [257, 131] on button "SUBMIT" at bounding box center [260, 130] width 54 height 13
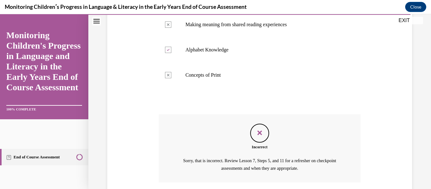
scroll to position [229, 0]
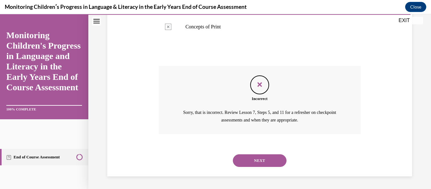
click at [257, 158] on button "NEXT" at bounding box center [260, 160] width 54 height 13
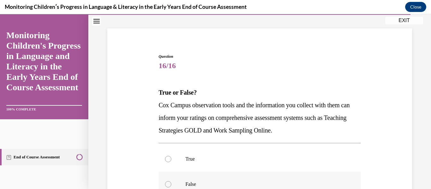
scroll to position [95, 0]
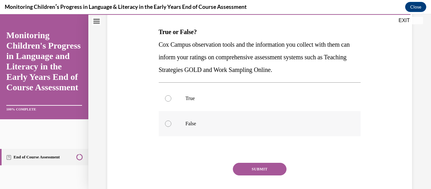
drag, startPoint x: 202, startPoint y: 132, endPoint x: 204, endPoint y: 125, distance: 7.1
click at [202, 131] on label "False" at bounding box center [260, 123] width 202 height 25
click at [171, 127] on input "False" at bounding box center [168, 123] width 6 height 6
radio input "true"
drag, startPoint x: 250, startPoint y: 162, endPoint x: 256, endPoint y: 163, distance: 5.8
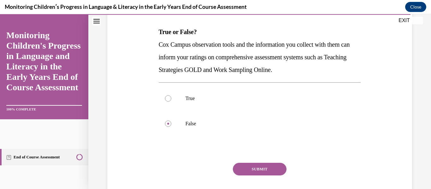
click at [252, 160] on div "Question 16/16 True or False? Cox Campus observation tools and the information …" at bounding box center [260, 103] width 202 height 221
click at [264, 169] on button "SUBMIT" at bounding box center [260, 169] width 54 height 13
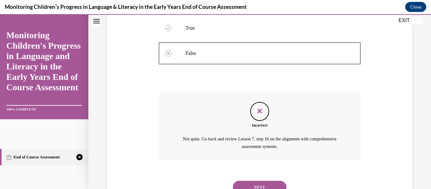
scroll to position [191, 0]
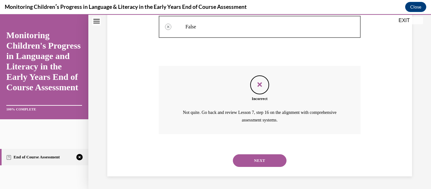
click at [267, 156] on button "NEXT" at bounding box center [260, 160] width 54 height 13
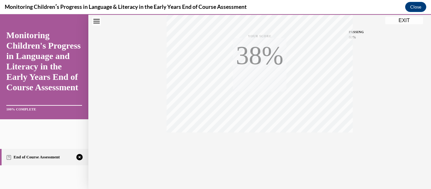
scroll to position [148, 0]
click at [259, 146] on div "TAKE AGAIN" at bounding box center [259, 146] width 22 height 15
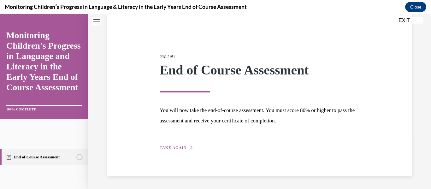
scroll to position [49, 0]
click at [164, 148] on span "TAKE AGAIN" at bounding box center [172, 147] width 27 height 4
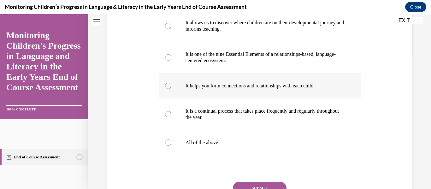
scroll to position [143, 0]
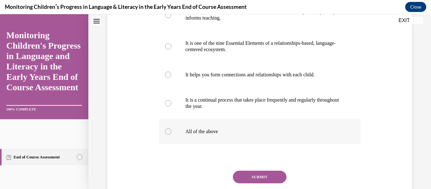
click at [210, 140] on label "All of the above" at bounding box center [260, 131] width 202 height 25
click at [171, 135] on input "All of the above" at bounding box center [168, 131] width 6 height 6
radio input "true"
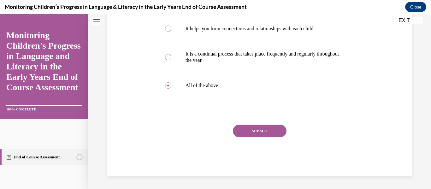
click at [240, 125] on button "SUBMIT" at bounding box center [260, 130] width 54 height 13
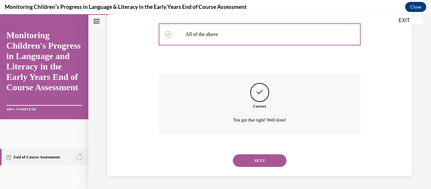
scroll to position [253, 0]
click at [265, 159] on button "NEXT" at bounding box center [260, 160] width 54 height 13
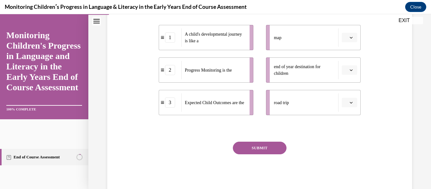
scroll to position [158, 0]
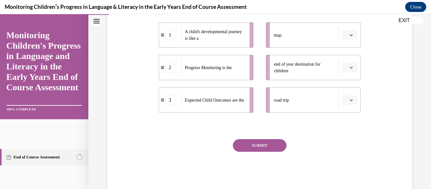
click at [350, 67] on button "button" at bounding box center [348, 67] width 15 height 9
click at [348, 115] on div "3" at bounding box center [345, 119] width 16 height 13
click at [350, 37] on button "button" at bounding box center [348, 34] width 15 height 9
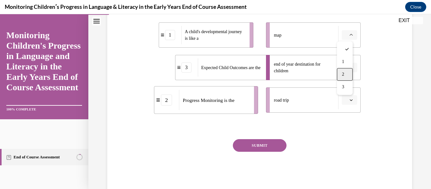
click at [342, 74] on span "2" at bounding box center [343, 74] width 2 height 5
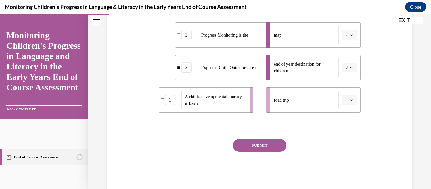
click at [345, 102] on span "Please select an option" at bounding box center [346, 100] width 2 height 6
click at [338, 124] on div "1" at bounding box center [345, 126] width 16 height 13
click at [253, 140] on button "SUBMIT" at bounding box center [260, 145] width 54 height 13
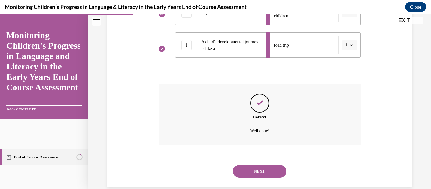
scroll to position [223, 0]
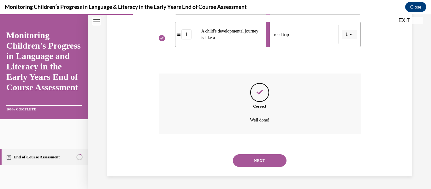
click at [252, 166] on button "NEXT" at bounding box center [260, 160] width 54 height 13
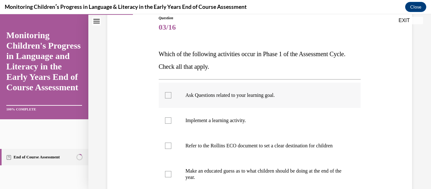
scroll to position [63, 0]
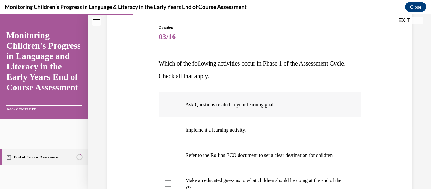
click at [170, 101] on label "Ask Questions related to your learning goal." at bounding box center [260, 104] width 202 height 25
click at [170, 101] on input "Ask Questions related to your learning goal." at bounding box center [168, 104] width 6 height 6
checkbox input "true"
click at [170, 151] on label "Refer to the Rollins ECO document to set a clear destination for children" at bounding box center [260, 154] width 202 height 25
click at [170, 152] on input "Refer to the Rollins ECO document to set a clear destination for children" at bounding box center [168, 155] width 6 height 6
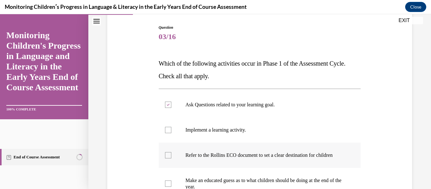
checkbox input "true"
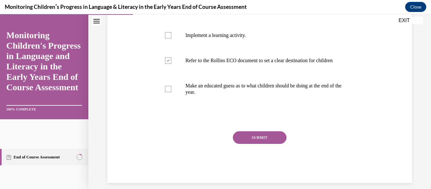
click at [269, 144] on button "SUBMIT" at bounding box center [260, 137] width 54 height 13
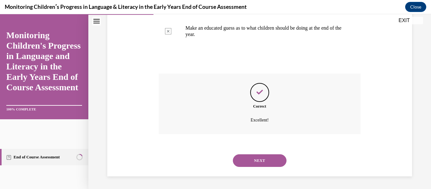
scroll to position [222, 0]
click at [277, 160] on button "NEXT" at bounding box center [260, 160] width 54 height 13
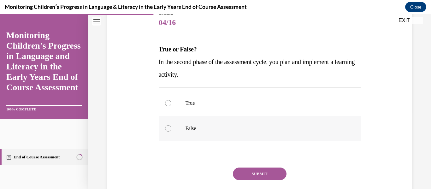
scroll to position [95, 0]
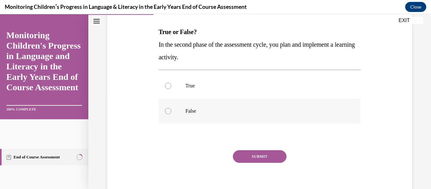
click at [189, 111] on p "False" at bounding box center [264, 111] width 159 height 6
click at [171, 111] on input "False" at bounding box center [168, 111] width 6 height 6
radio input "true"
click at [278, 151] on button "SUBMIT" at bounding box center [260, 156] width 54 height 13
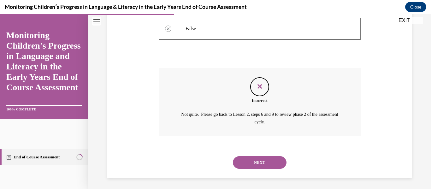
scroll to position [179, 0]
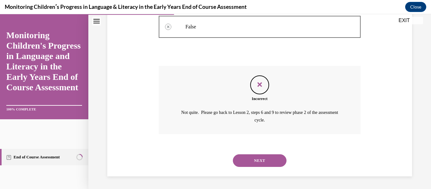
click at [264, 157] on button "NEXT" at bounding box center [260, 160] width 54 height 13
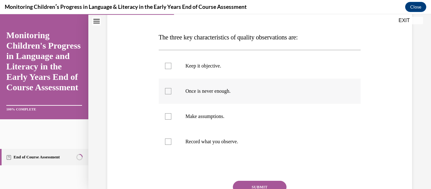
scroll to position [95, 0]
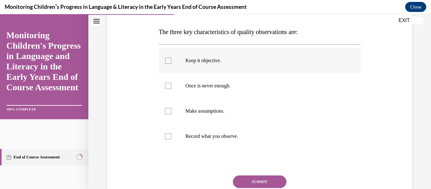
click at [221, 65] on label "Keep it objective." at bounding box center [260, 60] width 202 height 25
click at [171, 64] on input "Keep it objective." at bounding box center [168, 60] width 6 height 6
checkbox input "true"
click at [223, 88] on p "Once is never enough." at bounding box center [264, 86] width 159 height 6
click at [171, 88] on input "Once is never enough." at bounding box center [168, 86] width 6 height 6
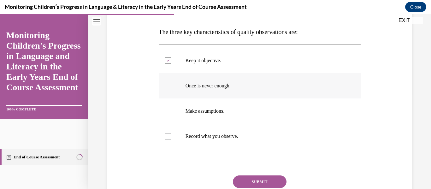
checkbox input "true"
click at [221, 136] on p "Record what you observe." at bounding box center [264, 136] width 159 height 6
click at [171, 136] on input "Record what you observe." at bounding box center [168, 136] width 6 height 6
checkbox input "true"
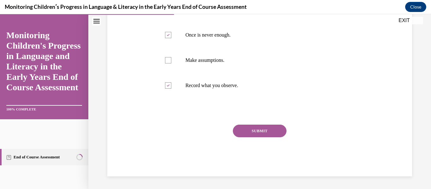
click at [266, 136] on button "SUBMIT" at bounding box center [260, 130] width 54 height 13
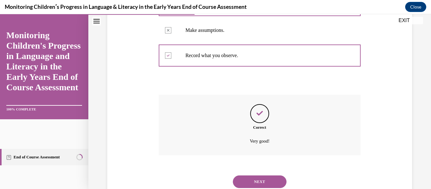
scroll to position [196, 0]
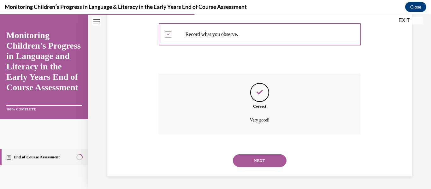
click at [265, 159] on button "NEXT" at bounding box center [260, 160] width 54 height 13
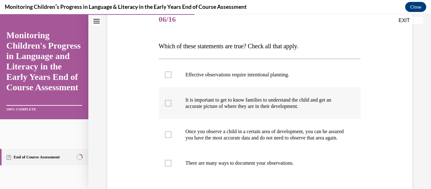
scroll to position [95, 0]
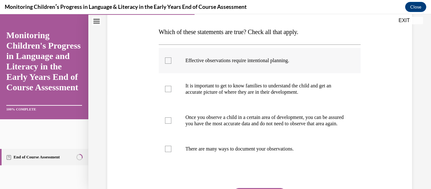
click at [262, 64] on label "Effective observations require intentional planning." at bounding box center [260, 60] width 202 height 25
click at [171, 64] on input "Effective observations require intentional planning." at bounding box center [168, 60] width 6 height 6
checkbox input "true"
click at [257, 93] on p "It is important to get to know families to understand the child and get an accu…" at bounding box center [264, 89] width 159 height 13
click at [171, 92] on input "It is important to get to know families to understand the child and get an accu…" at bounding box center [168, 89] width 6 height 6
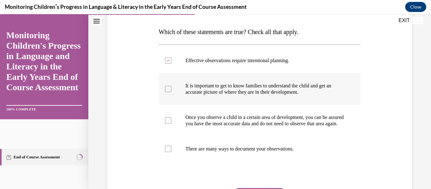
checkbox input "true"
click at [211, 152] on p "There are many ways to document your observations." at bounding box center [264, 149] width 159 height 6
click at [171, 152] on input "There are many ways to document your observations." at bounding box center [168, 149] width 6 height 6
checkbox input "true"
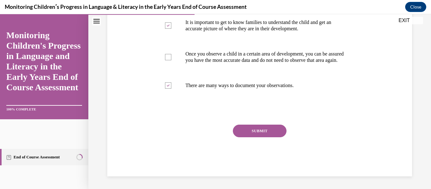
click at [271, 132] on button "SUBMIT" at bounding box center [260, 130] width 54 height 13
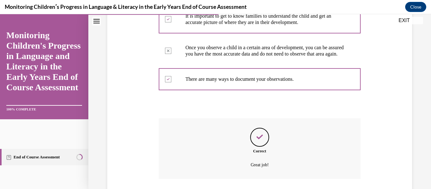
scroll to position [215, 0]
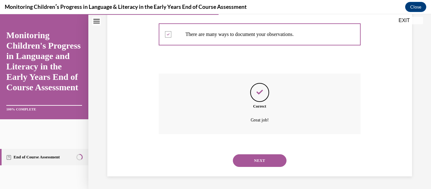
click at [269, 155] on button "NEXT" at bounding box center [260, 160] width 54 height 13
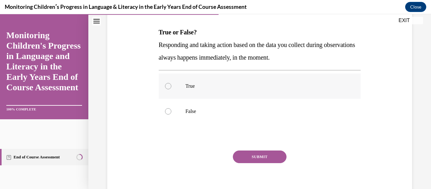
scroll to position [95, 0]
click at [173, 106] on label "False" at bounding box center [260, 110] width 202 height 25
click at [171, 108] on input "False" at bounding box center [168, 111] width 6 height 6
radio input "true"
click at [269, 155] on button "SUBMIT" at bounding box center [260, 156] width 54 height 13
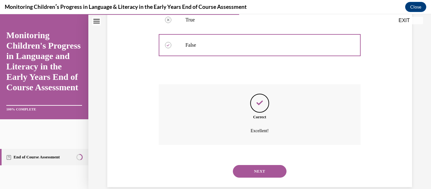
scroll to position [171, 0]
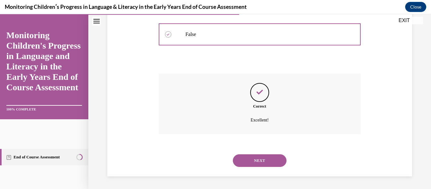
click at [270, 163] on button "NEXT" at bounding box center [260, 160] width 54 height 13
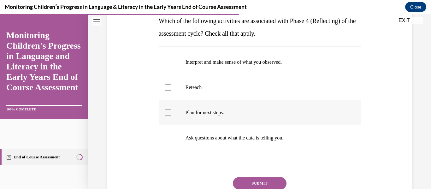
scroll to position [95, 0]
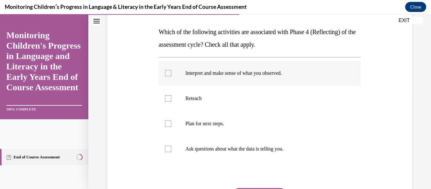
click at [271, 78] on label "Interpret and make sense of what you observed." at bounding box center [260, 73] width 202 height 25
click at [171, 76] on input "Interpret and make sense of what you observed." at bounding box center [168, 73] width 6 height 6
checkbox input "true"
click at [202, 127] on label "Plan for next steps." at bounding box center [260, 123] width 202 height 25
click at [171, 127] on input "Plan for next steps." at bounding box center [168, 123] width 6 height 6
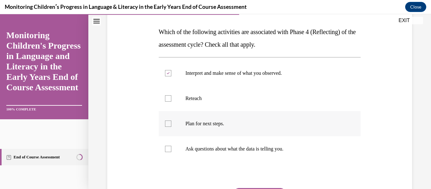
checkbox input "true"
click at [198, 151] on p "Ask questions about what the data is telling you." at bounding box center [264, 149] width 159 height 6
click at [171, 151] on input "Ask questions about what the data is telling you." at bounding box center [168, 149] width 6 height 6
checkbox input "true"
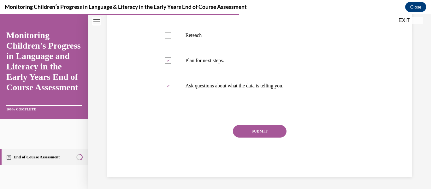
click at [277, 125] on button "SUBMIT" at bounding box center [260, 131] width 54 height 13
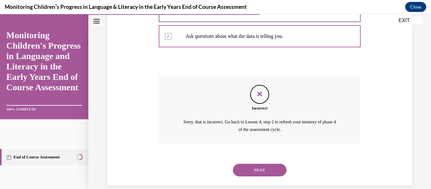
scroll to position [217, 0]
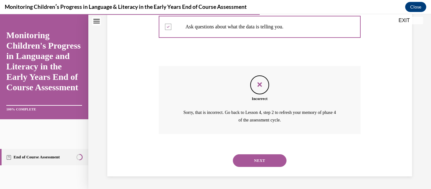
click at [265, 161] on button "NEXT" at bounding box center [260, 160] width 54 height 13
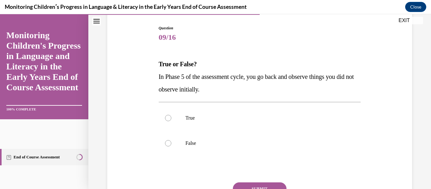
scroll to position [63, 0]
click at [176, 112] on label "True" at bounding box center [260, 117] width 202 height 25
click at [171, 114] on input "True" at bounding box center [168, 117] width 6 height 6
radio input "true"
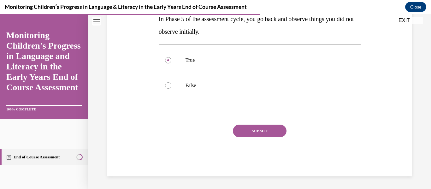
click at [258, 133] on button "SUBMIT" at bounding box center [260, 130] width 54 height 13
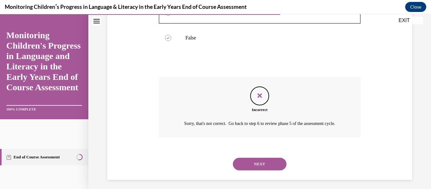
scroll to position [179, 0]
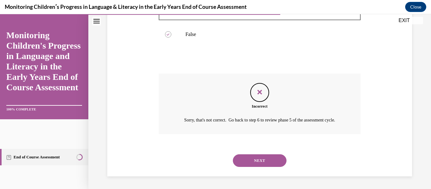
click at [276, 153] on div "NEXT" at bounding box center [260, 160] width 202 height 25
click at [275, 160] on button "NEXT" at bounding box center [260, 160] width 54 height 13
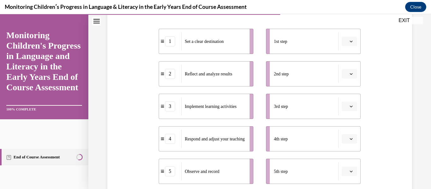
scroll to position [126, 0]
click at [350, 38] on button "button" at bounding box center [348, 40] width 15 height 9
click at [345, 102] on div "4" at bounding box center [345, 105] width 16 height 13
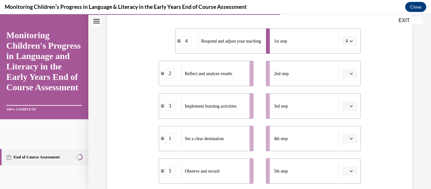
click at [347, 71] on button "button" at bounding box center [348, 73] width 15 height 9
click at [344, 122] on div "3" at bounding box center [345, 125] width 16 height 13
click at [349, 104] on span "button" at bounding box center [351, 106] width 4 height 4
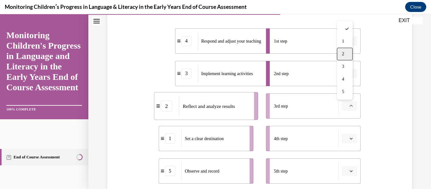
click at [345, 54] on div "2" at bounding box center [345, 54] width 16 height 13
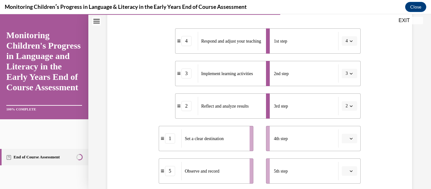
click at [341, 139] on button "button" at bounding box center [348, 138] width 15 height 9
click at [343, 121] on div "5" at bounding box center [345, 124] width 16 height 13
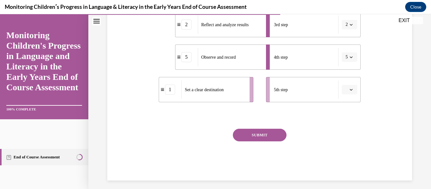
scroll to position [212, 0]
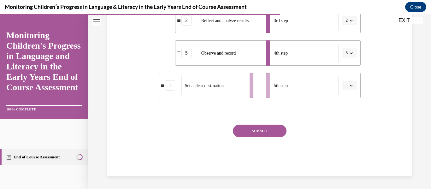
click at [345, 85] on span "Please select an option" at bounding box center [346, 85] width 2 height 6
click at [340, 110] on div "1" at bounding box center [345, 112] width 16 height 13
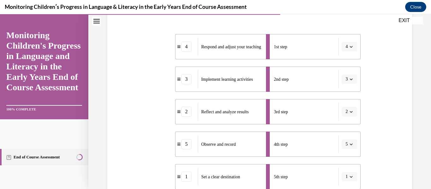
scroll to position [86, 0]
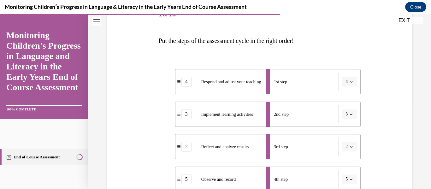
click at [345, 78] on button "4" at bounding box center [348, 81] width 15 height 9
click at [342, 105] on div "1" at bounding box center [343, 108] width 16 height 13
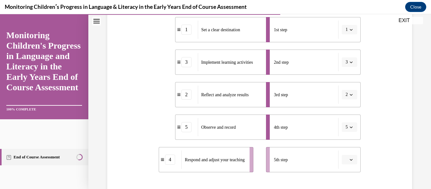
scroll to position [149, 0]
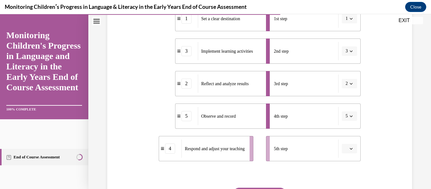
click at [349, 147] on span "button" at bounding box center [351, 148] width 4 height 4
click at [345, 119] on div "4" at bounding box center [345, 121] width 16 height 13
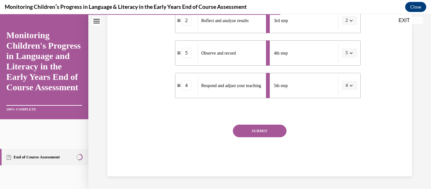
click at [268, 135] on button "SUBMIT" at bounding box center [260, 130] width 54 height 13
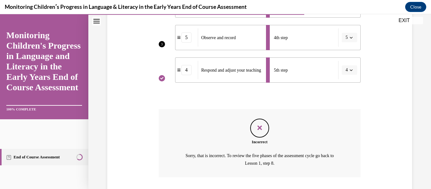
scroll to position [270, 0]
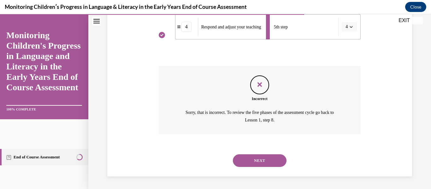
click at [248, 157] on button "NEXT" at bounding box center [260, 160] width 54 height 13
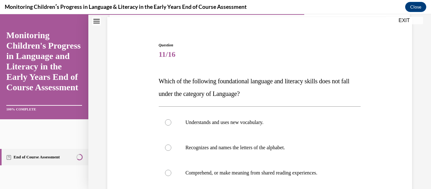
scroll to position [32, 0]
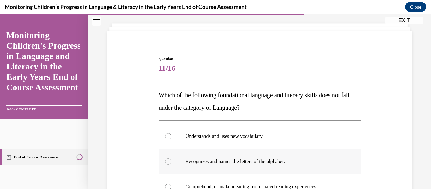
click at [165, 162] on div at bounding box center [168, 161] width 6 height 6
click at [165, 162] on input "Recognizes and names the letters of the alphabet." at bounding box center [168, 161] width 6 height 6
radio input "true"
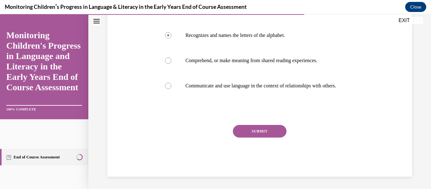
click at [256, 137] on button "SUBMIT" at bounding box center [260, 131] width 54 height 13
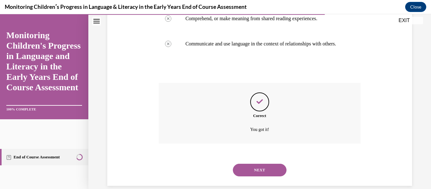
scroll to position [215, 0]
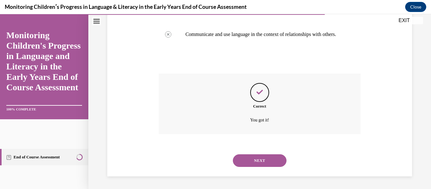
click at [257, 163] on button "NEXT" at bounding box center [260, 160] width 54 height 13
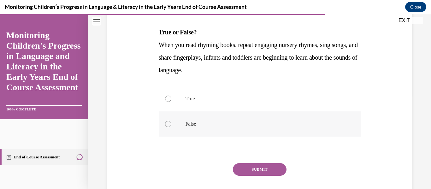
scroll to position [95, 0]
click at [225, 104] on label "True" at bounding box center [260, 98] width 202 height 25
click at [171, 101] on input "True" at bounding box center [168, 98] width 6 height 6
radio input "true"
click at [237, 165] on button "SUBMIT" at bounding box center [260, 169] width 54 height 13
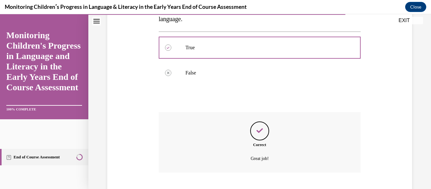
scroll to position [184, 0]
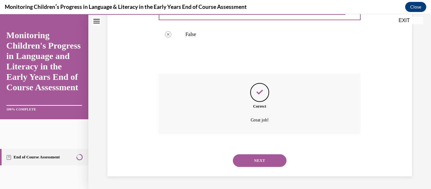
click at [260, 163] on button "NEXT" at bounding box center [260, 160] width 54 height 13
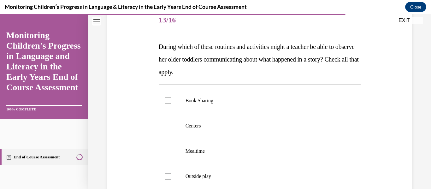
scroll to position [95, 0]
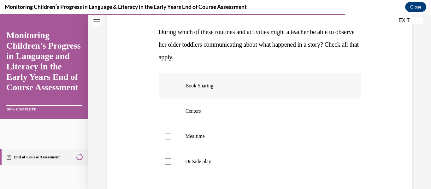
click at [203, 88] on p "Book Sharing" at bounding box center [264, 86] width 159 height 6
click at [171, 88] on input "Book Sharing" at bounding box center [168, 86] width 6 height 6
checkbox input "true"
click at [200, 116] on label "Centers" at bounding box center [260, 110] width 202 height 25
click at [171, 114] on input "Centers" at bounding box center [168, 111] width 6 height 6
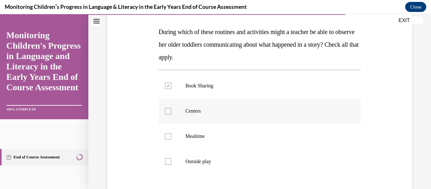
checkbox input "true"
click at [209, 164] on p "Outside play" at bounding box center [264, 161] width 159 height 6
click at [171, 164] on input "Outside play" at bounding box center [168, 161] width 6 height 6
checkbox input "true"
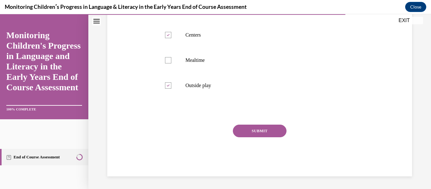
click at [254, 134] on button "SUBMIT" at bounding box center [260, 130] width 54 height 13
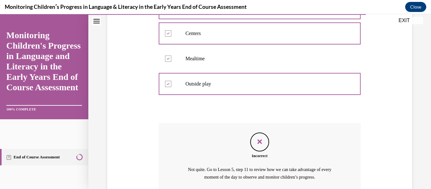
scroll to position [229, 0]
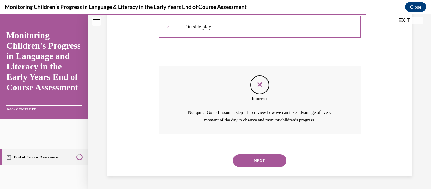
click at [267, 162] on button "NEXT" at bounding box center [260, 160] width 54 height 13
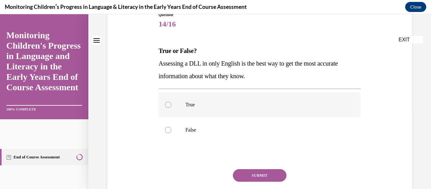
scroll to position [95, 0]
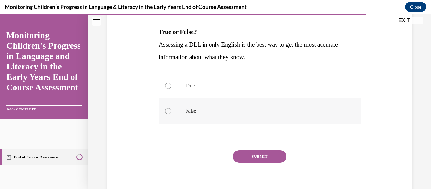
click at [202, 117] on label "False" at bounding box center [260, 110] width 202 height 25
click at [171, 114] on input "False" at bounding box center [168, 111] width 6 height 6
radio input "true"
click at [246, 156] on button "SUBMIT" at bounding box center [260, 156] width 54 height 13
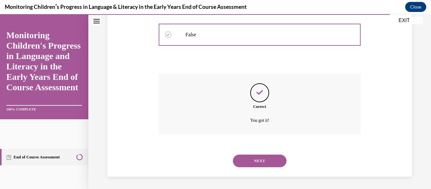
scroll to position [171, 0]
click at [249, 158] on button "NEXT" at bounding box center [260, 160] width 54 height 13
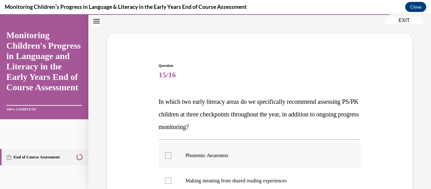
scroll to position [95, 0]
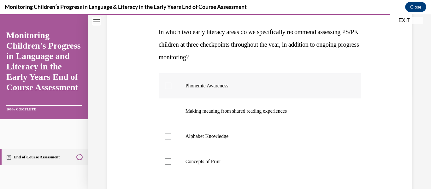
click at [205, 90] on label "Phonemic Awareness" at bounding box center [260, 85] width 202 height 25
click at [171, 89] on input "Phonemic Awareness" at bounding box center [168, 86] width 6 height 6
checkbox input "true"
click at [203, 140] on label "Alphabet Knowledge" at bounding box center [260, 136] width 202 height 25
click at [171, 139] on input "Alphabet Knowledge" at bounding box center [168, 136] width 6 height 6
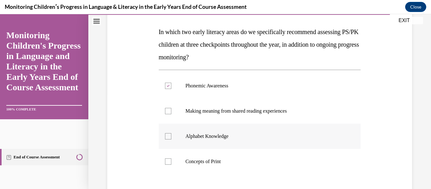
checkbox input "true"
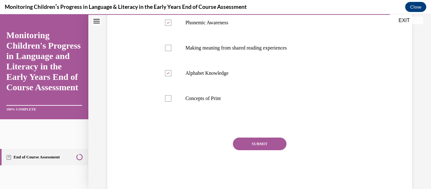
click at [252, 146] on button "SUBMIT" at bounding box center [260, 143] width 54 height 13
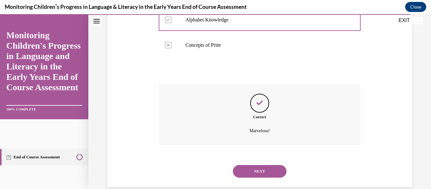
scroll to position [222, 0]
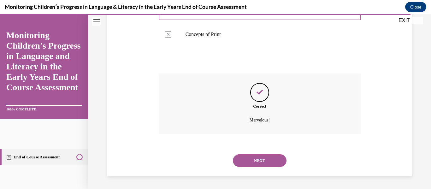
click at [251, 164] on button "NEXT" at bounding box center [260, 160] width 54 height 13
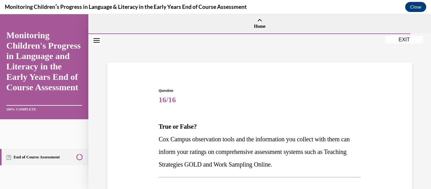
scroll to position [95, 0]
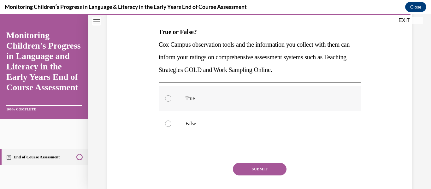
click at [211, 90] on label "True" at bounding box center [260, 98] width 202 height 25
click at [171, 95] on input "True" at bounding box center [168, 98] width 6 height 6
radio input "true"
click at [264, 163] on button "SUBMIT" at bounding box center [260, 169] width 54 height 13
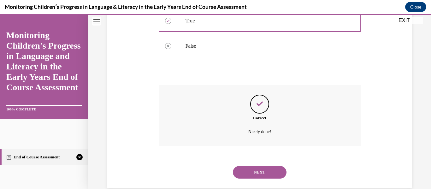
scroll to position [184, 0]
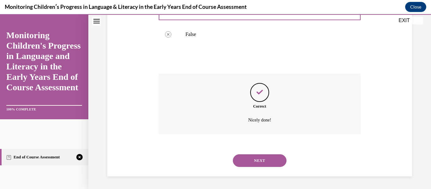
click at [255, 166] on button "NEXT" at bounding box center [260, 160] width 54 height 13
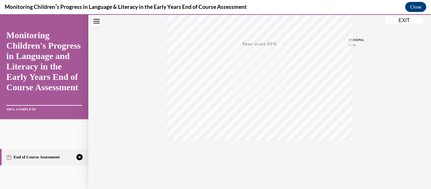
scroll to position [148, 0]
click at [400, 18] on button "EXIT" at bounding box center [404, 21] width 38 height 8
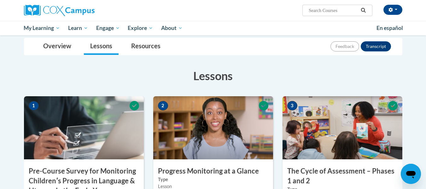
scroll to position [0, 0]
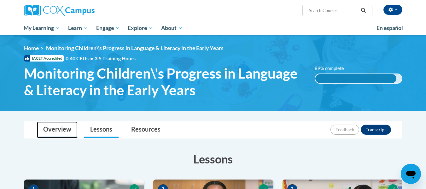
click at [71, 130] on link "Overview" at bounding box center [57, 129] width 41 height 17
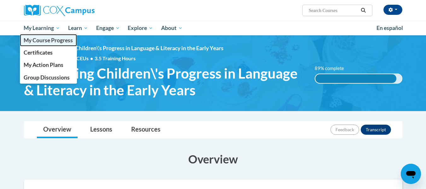
click at [42, 41] on span "My Course Progress" at bounding box center [48, 40] width 49 height 7
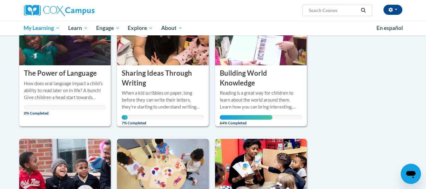
scroll to position [95, 0]
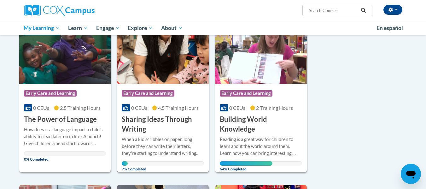
click at [169, 83] on img at bounding box center [163, 52] width 92 height 64
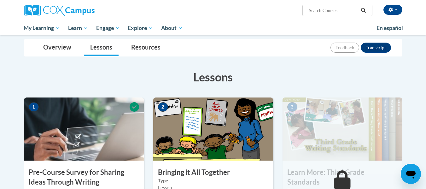
scroll to position [63, 0]
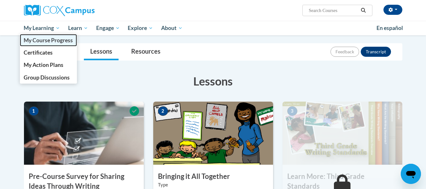
click at [36, 38] on span "My Course Progress" at bounding box center [48, 40] width 49 height 7
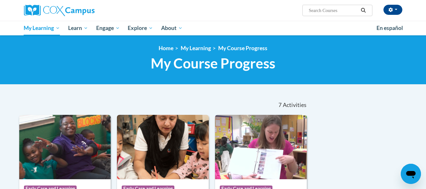
click at [331, 8] on input "Search..." at bounding box center [333, 11] width 50 height 8
type input "connecting dot"
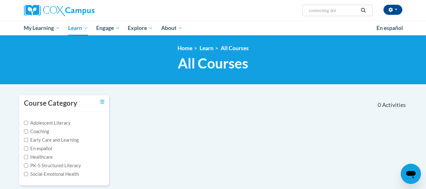
click at [346, 15] on span "Search Search... connecting dot" at bounding box center [337, 10] width 70 height 11
click at [348, 9] on input "connecting dot" at bounding box center [333, 11] width 50 height 8
type input "connecting dots"
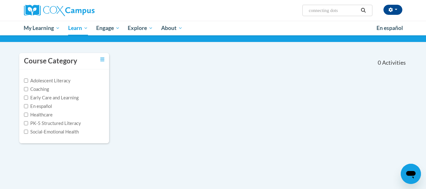
scroll to position [32, 0]
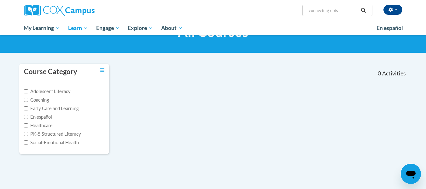
click at [354, 8] on input "connecting dots" at bounding box center [333, 11] width 50 height 8
type input "c"
type input "duel language"
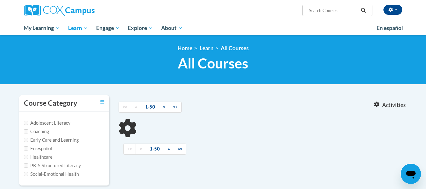
type input "duel language"
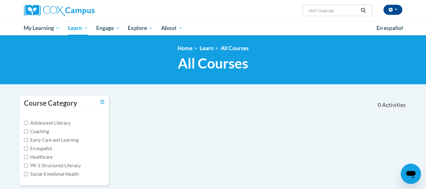
click at [51, 141] on label "Early Care and Learning" at bounding box center [51, 139] width 55 height 7
click at [28, 141] on input "Early Care and Learning" at bounding box center [26, 140] width 4 height 4
checkbox input "true"
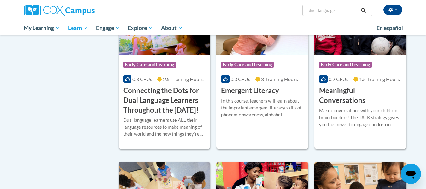
scroll to position [315, 0]
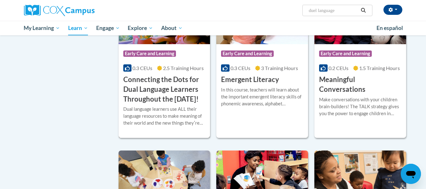
click at [185, 104] on h3 "Connecting the Dots for Dual Language Learners Throughout the [DATE]!" at bounding box center [164, 89] width 82 height 29
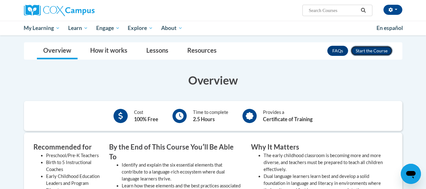
click at [367, 51] on button "Enroll" at bounding box center [371, 51] width 42 height 10
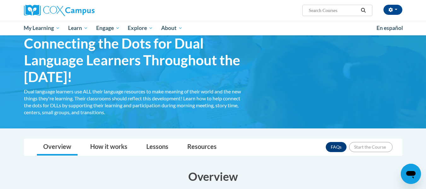
scroll to position [7, 0]
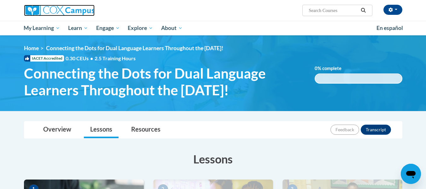
click at [57, 10] on img at bounding box center [59, 10] width 71 height 11
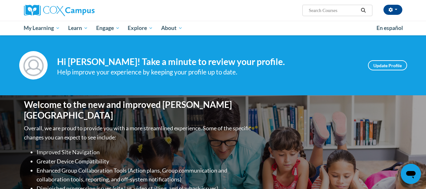
click at [327, 13] on input "Search..." at bounding box center [333, 11] width 50 height 8
type input "s"
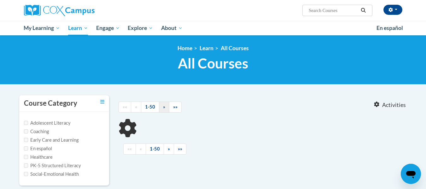
type input "s"
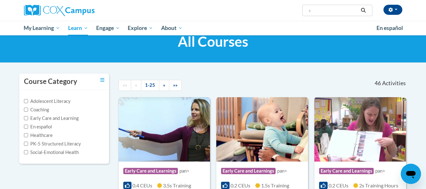
scroll to position [63, 0]
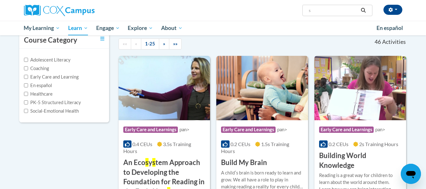
click at [54, 74] on label "Early Care and Learning" at bounding box center [51, 76] width 55 height 7
click at [28, 75] on input "Early Care and Learning" at bounding box center [26, 77] width 4 height 4
checkbox input "true"
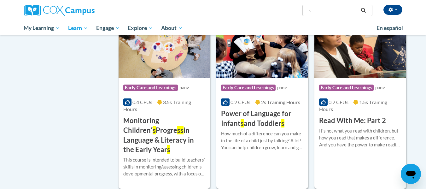
scroll to position [473, 0]
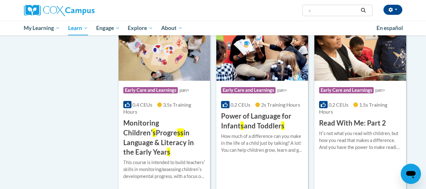
click at [379, 79] on img at bounding box center [360, 48] width 92 height 64
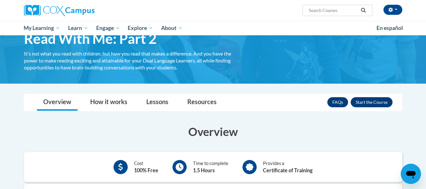
scroll to position [32, 0]
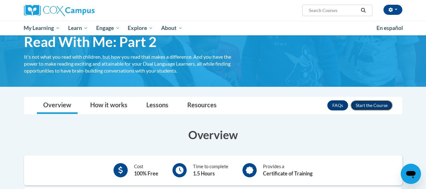
click at [374, 105] on button "Enroll" at bounding box center [371, 105] width 42 height 10
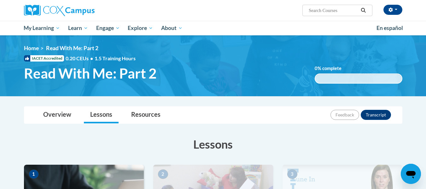
click at [319, 9] on input "Search..." at bounding box center [333, 11] width 50 height 8
type input "t"
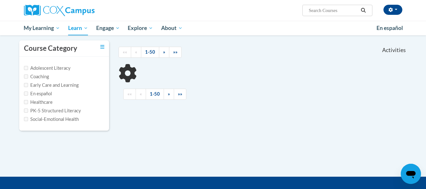
scroll to position [63, 0]
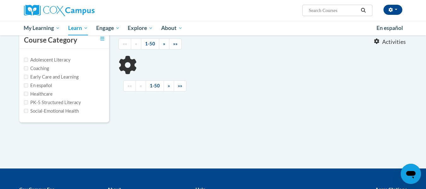
type input "t"
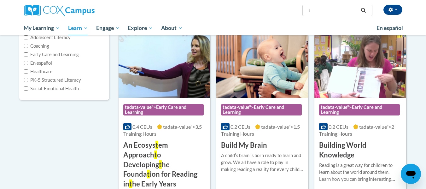
scroll to position [0, 0]
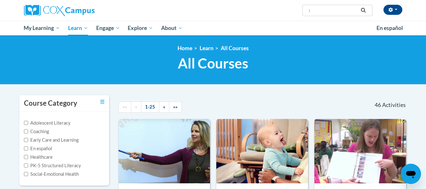
click at [71, 139] on label "Early Care and Learning" at bounding box center [51, 139] width 55 height 7
click at [28, 139] on input "Early Care and Learning" at bounding box center [26, 140] width 4 height 4
checkbox input "true"
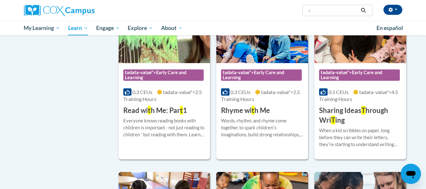
scroll to position [693, 0]
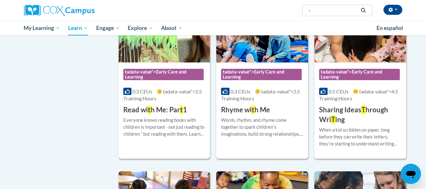
click at [196, 89] on div "0.3 CEUs tadata-value">2.5 Training Hours" at bounding box center [164, 95] width 82 height 14
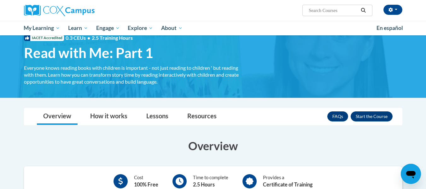
scroll to position [32, 0]
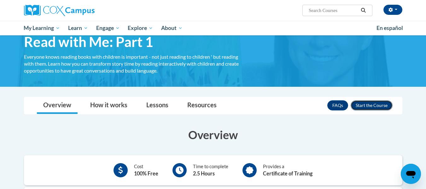
click at [376, 102] on button "Enroll" at bounding box center [371, 105] width 42 height 10
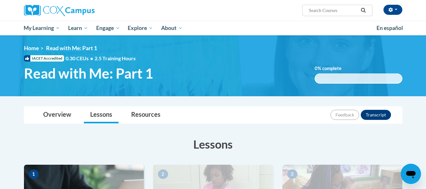
click at [337, 11] on input "Search..." at bounding box center [333, 11] width 50 height 8
type input "ryhme"
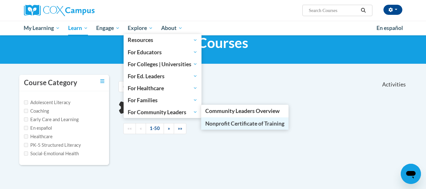
scroll to position [32, 0]
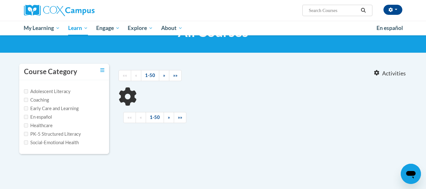
type input "ryhme"
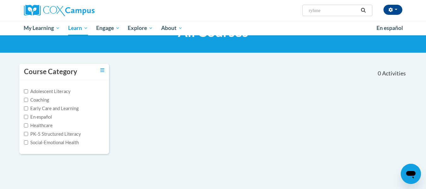
click at [64, 109] on label "Early Care and Learning" at bounding box center [51, 108] width 55 height 7
click at [28, 109] on input "Early Care and Learning" at bounding box center [26, 108] width 4 height 4
checkbox input "true"
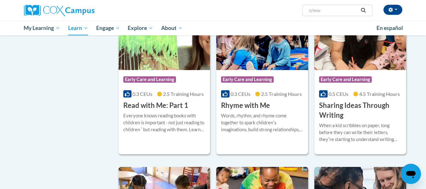
scroll to position [693, 0]
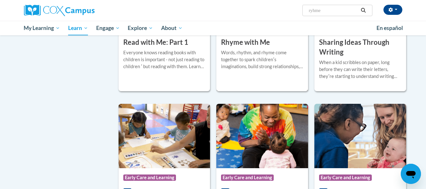
click at [289, 61] on div "Words, rhythm, and rhyme come together to spark childrenʹs imaginations, build …" at bounding box center [262, 59] width 82 height 21
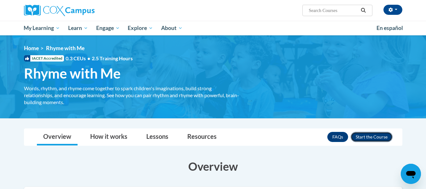
click at [371, 134] on button "Enroll" at bounding box center [371, 137] width 42 height 10
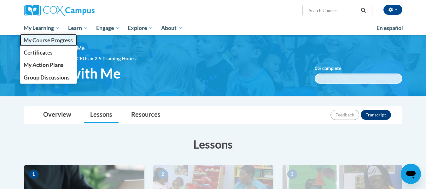
click at [59, 40] on span "My Course Progress" at bounding box center [48, 40] width 49 height 7
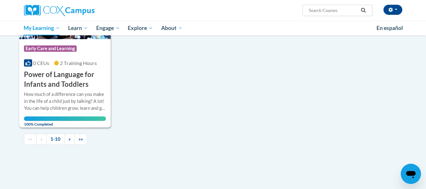
scroll to position [630, 0]
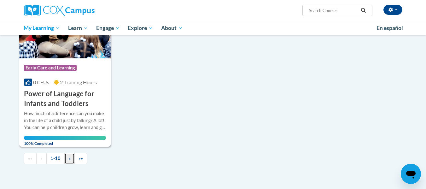
click at [69, 161] on span "»" at bounding box center [69, 157] width 2 height 5
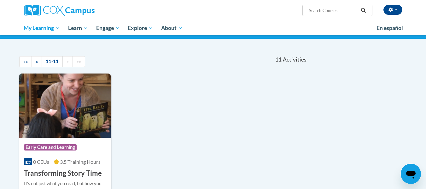
scroll to position [158, 0]
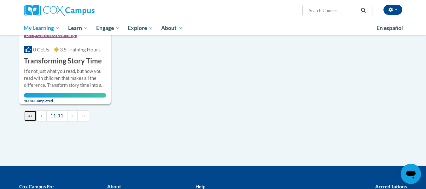
click at [29, 116] on span "««" at bounding box center [30, 115] width 4 height 5
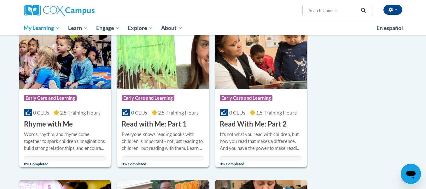
scroll to position [63, 0]
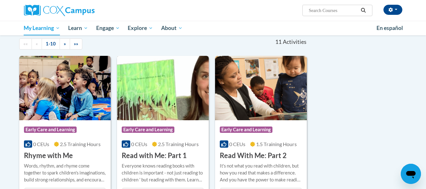
click at [170, 92] on img at bounding box center [163, 88] width 92 height 64
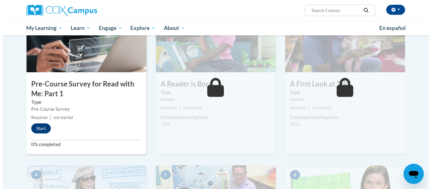
scroll to position [158, 0]
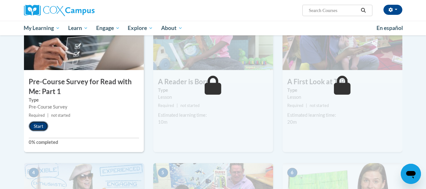
click at [40, 126] on button "Start" at bounding box center [39, 126] width 20 height 10
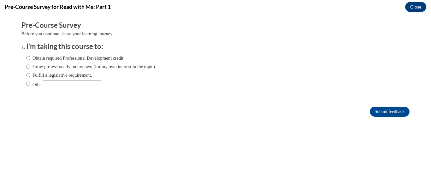
scroll to position [0, 0]
click at [59, 58] on label "Obtain required Professional Development credit." at bounding box center [75, 58] width 98 height 7
click at [30, 58] on input "Obtain required Professional Development credit." at bounding box center [28, 58] width 4 height 7
radio input "true"
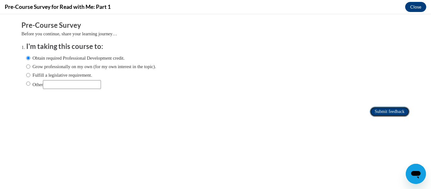
click at [384, 114] on input "Submit feedback" at bounding box center [389, 112] width 40 height 10
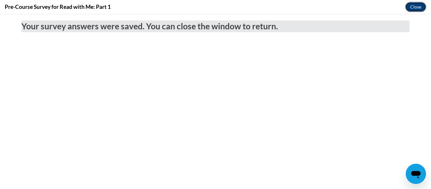
click at [414, 7] on button "Close" at bounding box center [415, 7] width 21 height 10
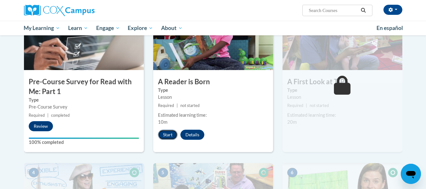
click at [163, 136] on button "Start" at bounding box center [168, 135] width 20 height 10
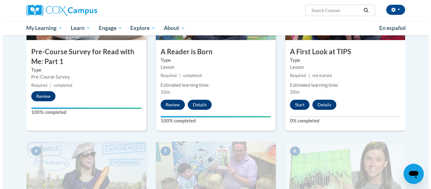
scroll to position [189, 0]
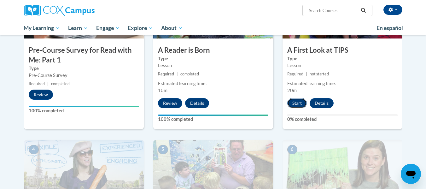
click at [300, 103] on button "Start" at bounding box center [297, 103] width 20 height 10
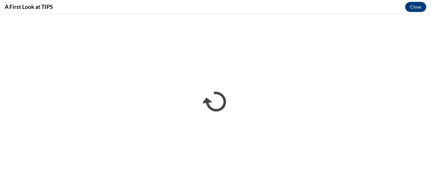
scroll to position [0, 0]
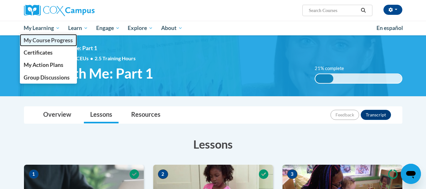
click at [43, 37] on link "My Course Progress" at bounding box center [48, 40] width 57 height 12
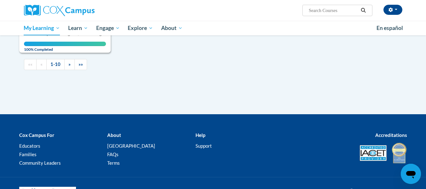
scroll to position [725, 0]
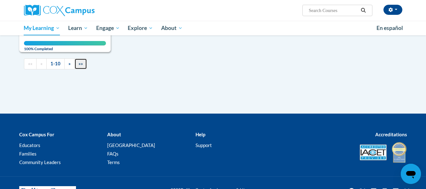
click at [84, 69] on link "»»" at bounding box center [80, 63] width 13 height 11
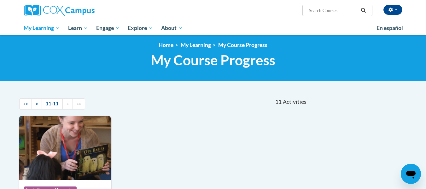
scroll to position [0, 0]
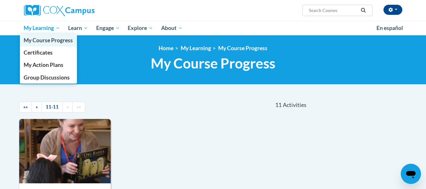
click at [45, 38] on span "My Course Progress" at bounding box center [48, 40] width 49 height 7
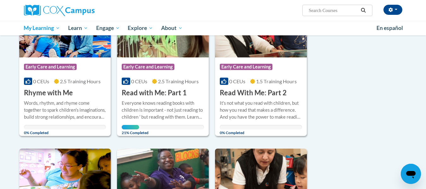
scroll to position [126, 0]
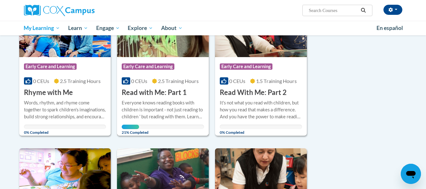
click at [177, 67] on div "Course Category: Early Care and Learning" at bounding box center [163, 67] width 82 height 14
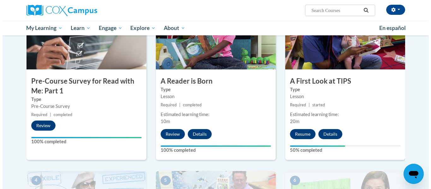
scroll to position [158, 0]
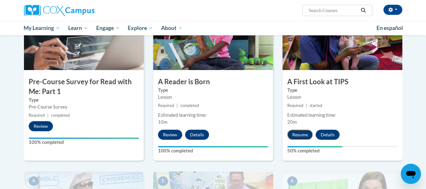
click at [297, 135] on button "Resume" at bounding box center [300, 135] width 26 height 10
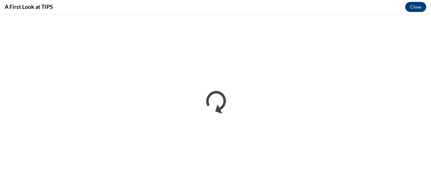
scroll to position [0, 0]
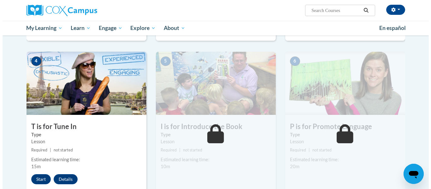
scroll to position [347, 0]
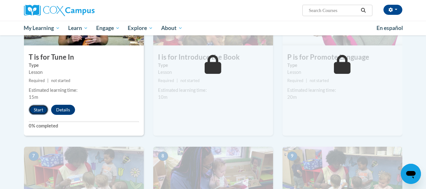
click at [40, 111] on button "Start" at bounding box center [39, 110] width 20 height 10
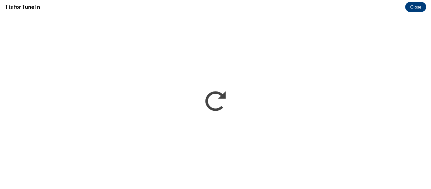
scroll to position [0, 0]
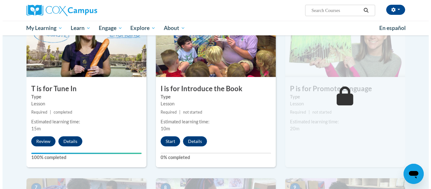
scroll to position [347, 0]
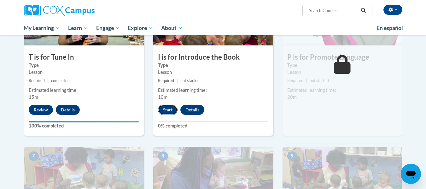
click at [174, 108] on button "Start" at bounding box center [168, 110] width 20 height 10
